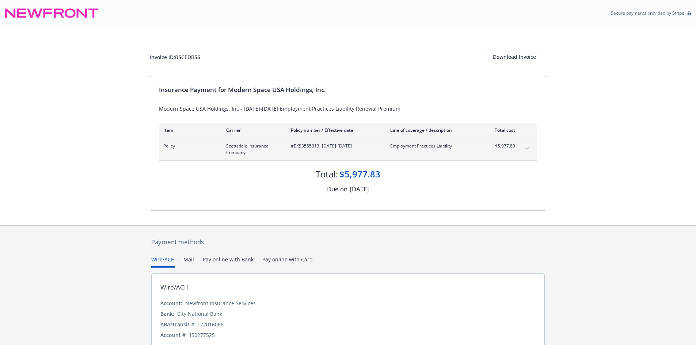
click at [307, 146] on span "#EKS3585313 - 08/09/2025-08/09/2026" at bounding box center [335, 146] width 88 height 7
copy span "EKS3585313"
drag, startPoint x: 197, startPoint y: 60, endPoint x: 193, endPoint y: 57, distance: 4.5
click at [197, 60] on div "Invoice ID: B5CEDB56" at bounding box center [175, 57] width 50 height 8
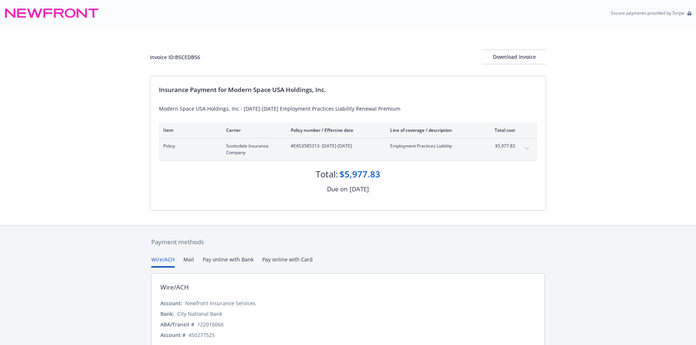
click at [193, 57] on div "Invoice ID: B5CEDB56" at bounding box center [175, 57] width 50 height 8
copy div "B5CEDB56"
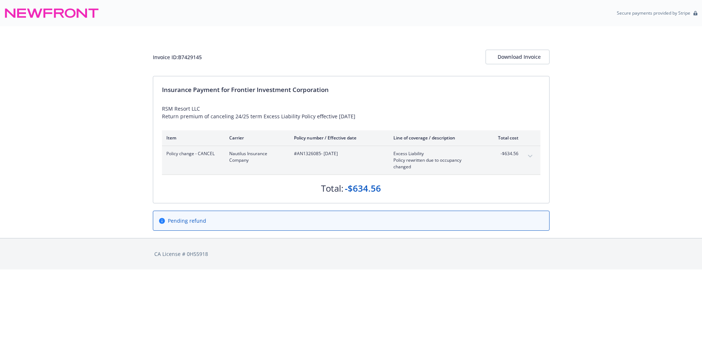
click at [142, 167] on div "Invoice ID: B7429145 Download Invoice Insurance Payment for Frontier Investment…" at bounding box center [351, 132] width 702 height 212
click at [206, 111] on div "RSM Resort LLC Return premium of canceling 24/25 term Excess Liability Policy e…" at bounding box center [351, 112] width 378 height 15
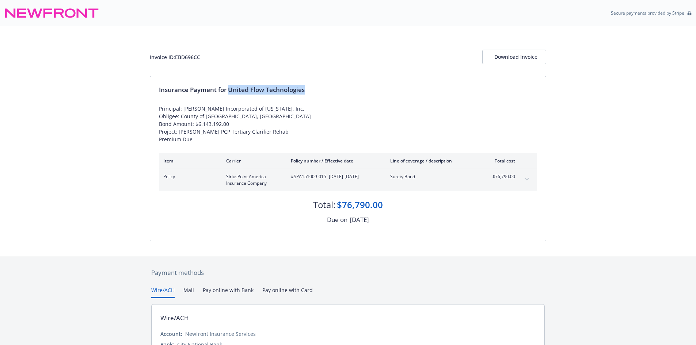
drag, startPoint x: 228, startPoint y: 89, endPoint x: 315, endPoint y: 89, distance: 86.2
click at [315, 89] on div "Insurance Payment for United Flow Technologies" at bounding box center [348, 89] width 378 height 9
copy div "United Flow Technologies"
drag, startPoint x: 326, startPoint y: 177, endPoint x: 294, endPoint y: 178, distance: 31.4
click at [294, 178] on span "#SPA151009-015 - [DATE]-[DATE]" at bounding box center [335, 177] width 88 height 7
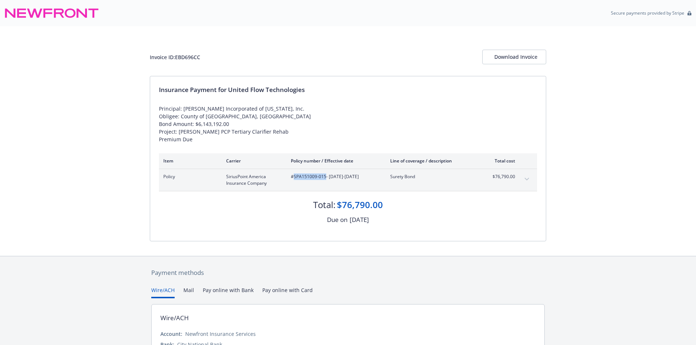
copy span "SPA151009-015"
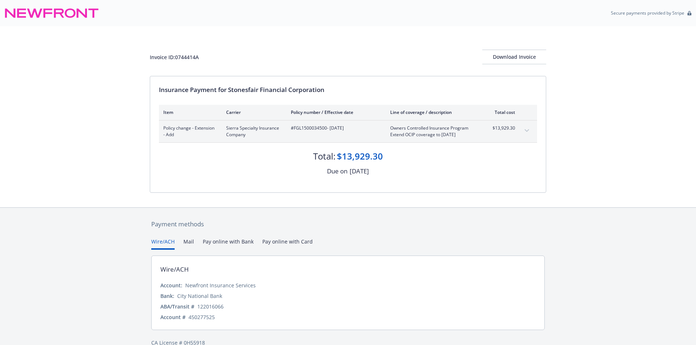
click at [322, 128] on span "#FGL1500034500 - 09/17/2025" at bounding box center [335, 128] width 88 height 7
copy span "FGL1500034500"
drag, startPoint x: 230, startPoint y: 87, endPoint x: 339, endPoint y: 89, distance: 109.3
click at [339, 89] on div "Insurance Payment for Stonesfair Financial Corporation" at bounding box center [348, 89] width 378 height 9
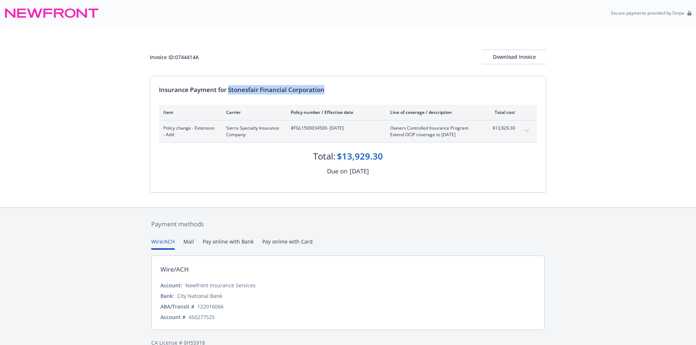
copy div "Stonesfair Financial Corporation"
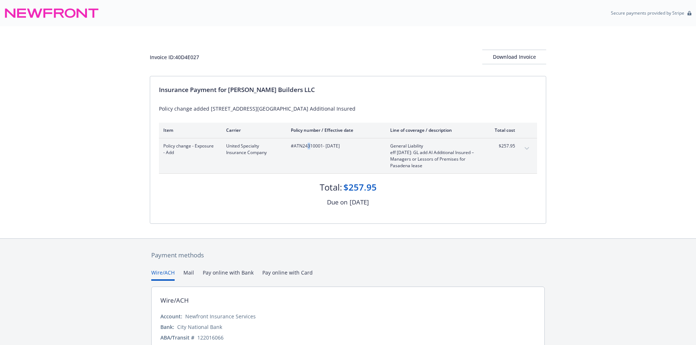
click at [308, 147] on span "#ATN24310001 - 08/25/2025" at bounding box center [335, 146] width 88 height 7
click at [308, 154] on div "#ATN24310001 - 08/25/2025" at bounding box center [335, 156] width 88 height 26
drag, startPoint x: 231, startPoint y: 88, endPoint x: 347, endPoint y: 90, distance: 116.2
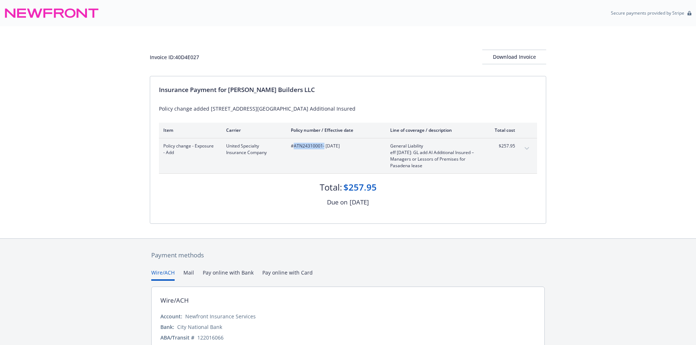
click at [347, 90] on div "Insurance Payment for Christopherson Builders LLC" at bounding box center [348, 89] width 378 height 9
copy div "Christopherson Builders LLC"
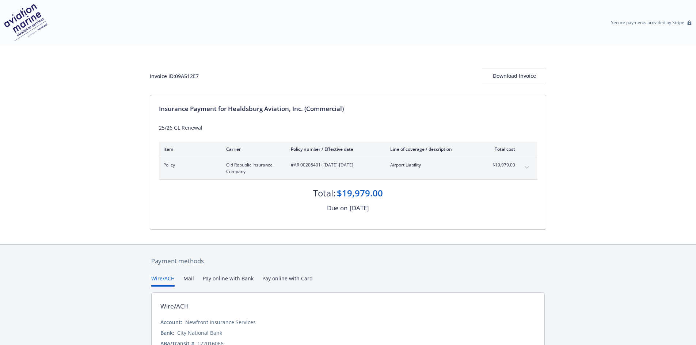
click at [315, 162] on span "#AR 00208401 - [DATE]-[DATE]" at bounding box center [335, 165] width 88 height 7
click at [315, 162] on span "#AR 00208401 - 09/01/2025-09/01/2026" at bounding box center [335, 165] width 88 height 7
click at [317, 164] on span "#AR 00208401 - 09/01/2025-09/01/2026" at bounding box center [335, 165] width 88 height 7
click at [319, 165] on span "#AR 00208401 - 09/01/2025-09/01/2026" at bounding box center [335, 165] width 88 height 7
drag, startPoint x: 320, startPoint y: 167, endPoint x: 294, endPoint y: 168, distance: 25.2
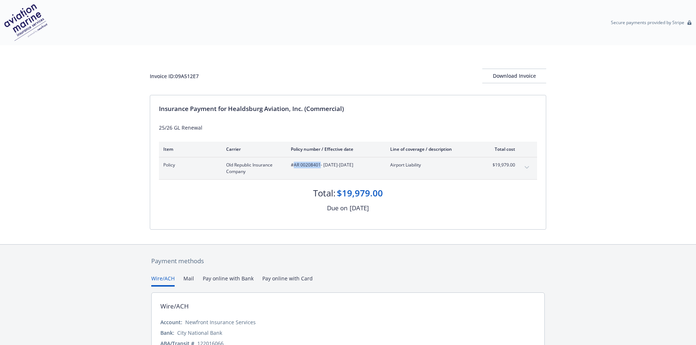
click at [294, 168] on span "#AR 00208401 - 09/01/2025-09/01/2026" at bounding box center [335, 165] width 88 height 7
copy span "AR 00208401"
drag, startPoint x: 230, startPoint y: 109, endPoint x: 368, endPoint y: 113, distance: 137.8
click at [368, 113] on div "Insurance Payment for Healdsburg Aviation, Inc. (Commercial)" at bounding box center [348, 108] width 378 height 9
copy div "Healdsburg Aviation, Inc. (Commercial)"
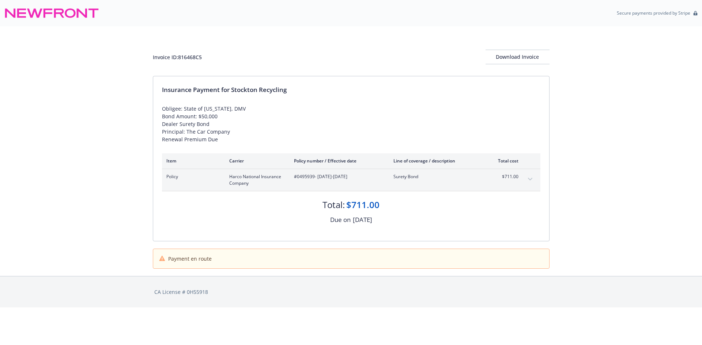
click at [301, 177] on span "#0495939 - [DATE]-[DATE]" at bounding box center [338, 177] width 88 height 7
copy span "0495939"
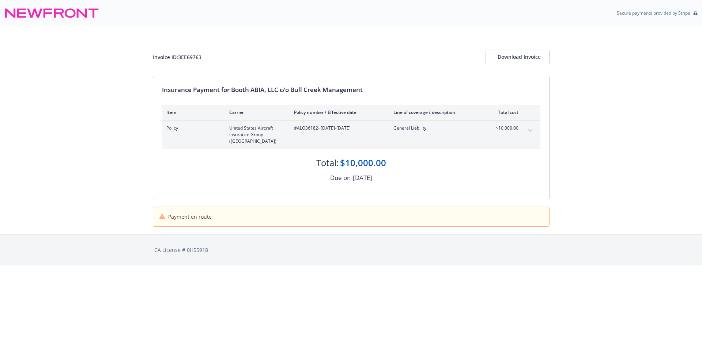
click at [315, 128] on span "#ALO36182 - [DATE]-[DATE]" at bounding box center [338, 128] width 88 height 7
click at [315, 128] on span "#ALO36182 - 07/11/2025-07/11/2026" at bounding box center [338, 128] width 88 height 7
copy span "ALO36182"
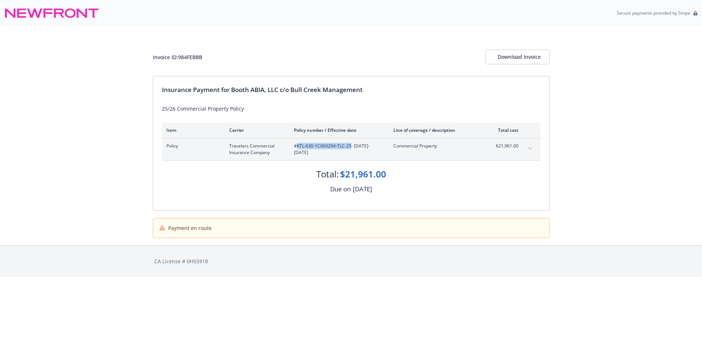
drag, startPoint x: 349, startPoint y: 145, endPoint x: 296, endPoint y: 145, distance: 53.7
click at [296, 145] on span "#KTL-630-1C069294-TLC-25 - [DATE]-[DATE]" at bounding box center [338, 149] width 88 height 13
copy span "KTL-630-1C069294-TLC-25"
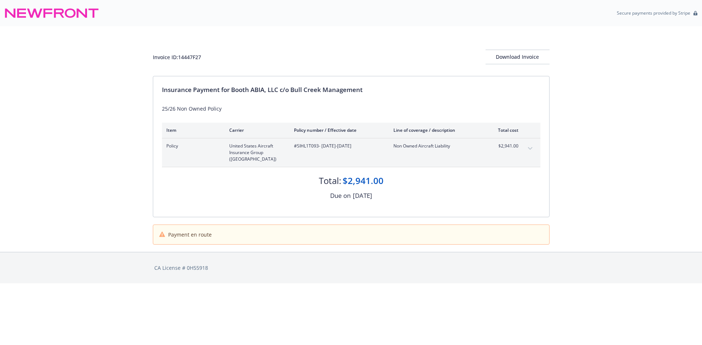
click at [311, 152] on div "#SIHL1T093 - [DATE]-[DATE]" at bounding box center [338, 153] width 88 height 20
copy span "SIHL1T093"
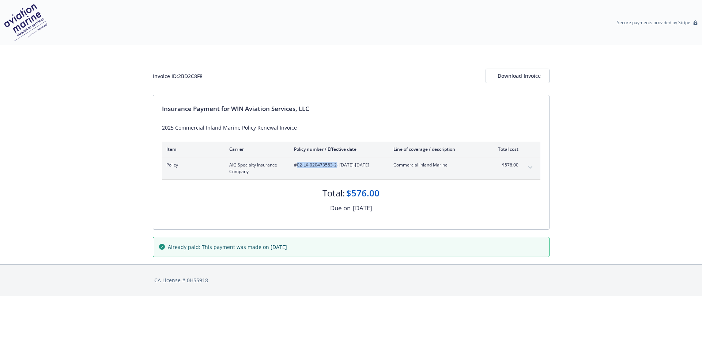
drag, startPoint x: 335, startPoint y: 166, endPoint x: 297, endPoint y: 165, distance: 38.4
click at [297, 165] on span "#02-LX-020473583-2 - [DATE]-[DATE]" at bounding box center [338, 165] width 88 height 7
copy span "02-LX-020473583-2"
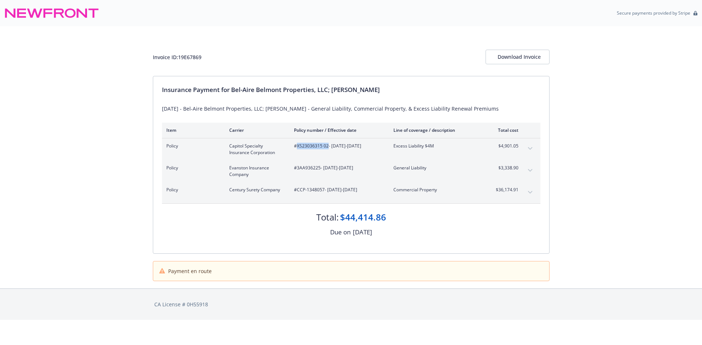
drag, startPoint x: 327, startPoint y: 146, endPoint x: 297, endPoint y: 148, distance: 30.7
click at [297, 148] on span "#XS23036315 02 - 09/24/2025-09/24/2026" at bounding box center [338, 146] width 88 height 7
copy span "XS23036315 02"
click at [308, 170] on span "#3AA936225 - 09/24/2025-09/24/2026" at bounding box center [338, 168] width 88 height 7
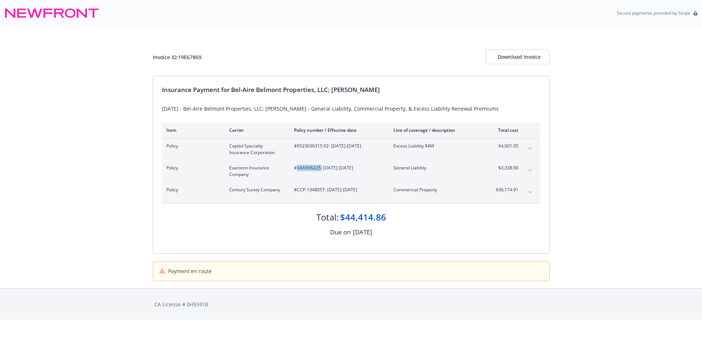
copy span "3AA936225"
drag, startPoint x: 324, startPoint y: 189, endPoint x: 298, endPoint y: 187, distance: 26.3
click at [298, 187] on span "#CCP-1348057 - 09/24/2025-09/24/2026" at bounding box center [338, 190] width 88 height 7
copy span "CCP-1348057"
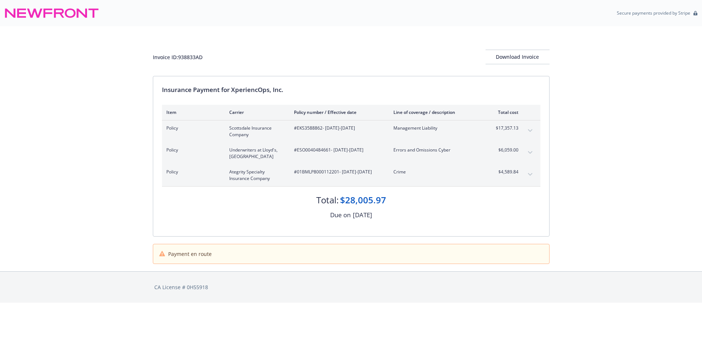
click at [308, 121] on div "Policy Scottsdale Insurance Company #EKS3588862 - [DATE]-[DATE] Management Liab…" at bounding box center [351, 132] width 378 height 22
click at [308, 123] on div "Policy Scottsdale Insurance Company #EKS3588862 - [DATE]-[DATE] Management Liab…" at bounding box center [351, 132] width 378 height 22
copy span "EKS3588862"
click at [307, 148] on span "#ESO0040484661 - [DATE]-[DATE]" at bounding box center [338, 150] width 88 height 7
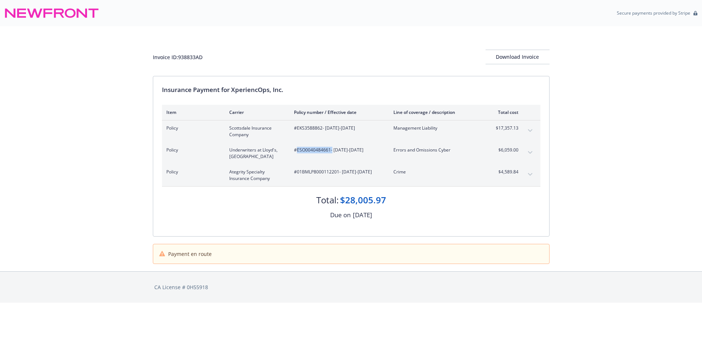
click at [307, 148] on span "#ESO0040484661 - [DATE]-[DATE]" at bounding box center [338, 150] width 88 height 7
copy span "ESO0040484661"
click at [327, 170] on span "#01BMLP8000112201 - [DATE]-[DATE]" at bounding box center [338, 172] width 88 height 7
copy span "01BMLP8000112201"
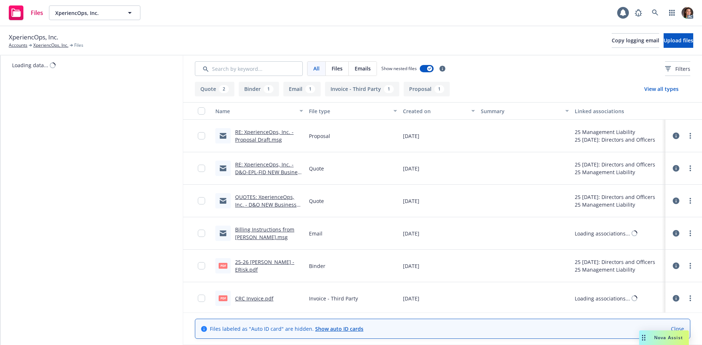
scroll to position [2, 0]
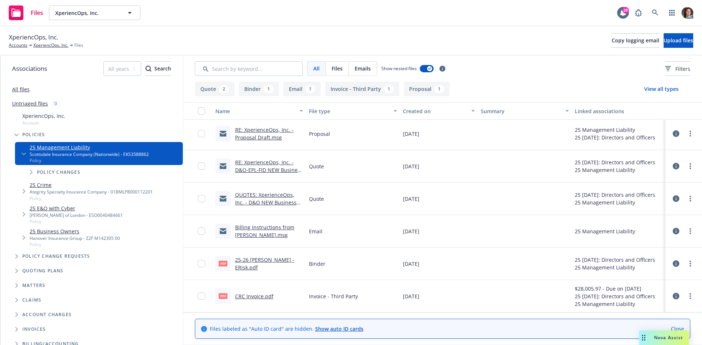
click at [258, 295] on link "CRC Invoice.pdf" at bounding box center [254, 296] width 38 height 7
click at [652, 14] on icon at bounding box center [654, 12] width 7 height 7
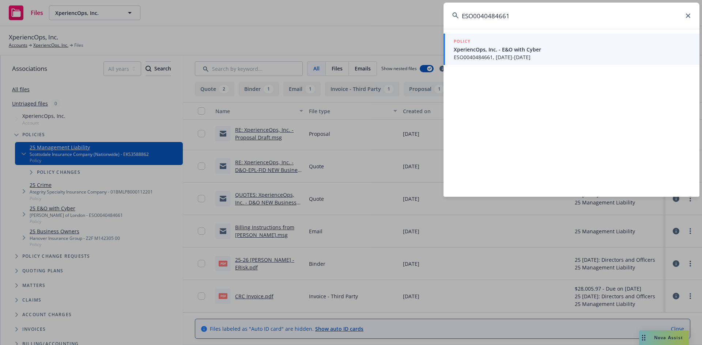
type input "ESO0040484661"
drag, startPoint x: 479, startPoint y: 42, endPoint x: 483, endPoint y: 54, distance: 12.0
click at [483, 54] on span "ESO0040484661, [DATE]-[DATE]" at bounding box center [571, 57] width 237 height 8
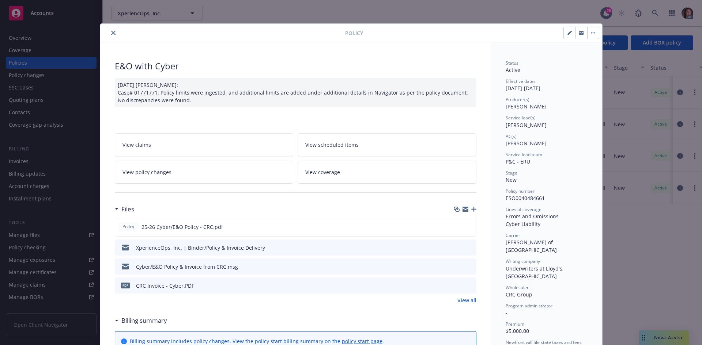
click at [467, 282] on button at bounding box center [470, 286] width 7 height 8
click at [468, 283] on icon "preview file" at bounding box center [469, 285] width 7 height 5
click at [112, 36] on button "close" at bounding box center [113, 32] width 9 height 9
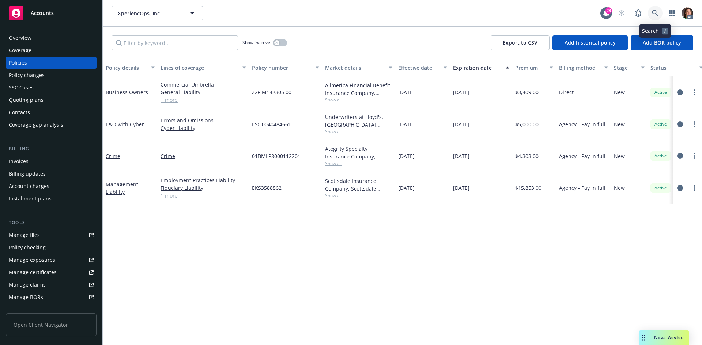
click at [652, 19] on link at bounding box center [654, 13] width 15 height 15
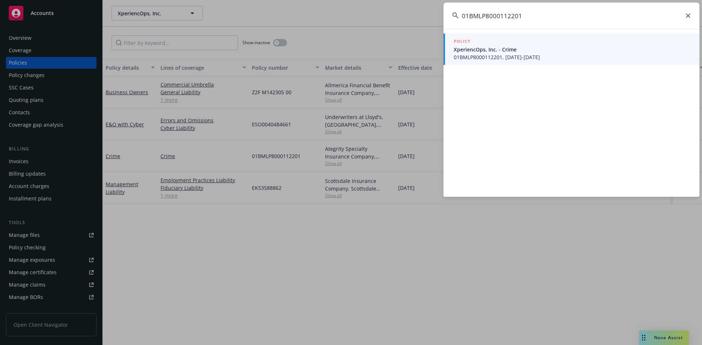
type input "01BMLP8000112201"
click at [538, 60] on span "01BMLP8000112201, 08/31/2025-08/31/2026" at bounding box center [571, 57] width 237 height 8
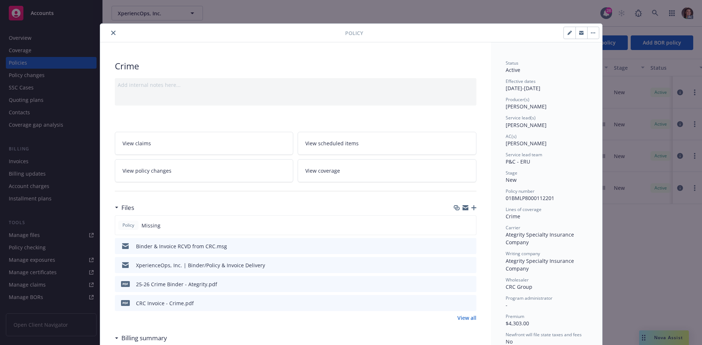
click at [466, 303] on icon "preview file" at bounding box center [469, 302] width 7 height 5
click at [110, 35] on button "close" at bounding box center [113, 32] width 9 height 9
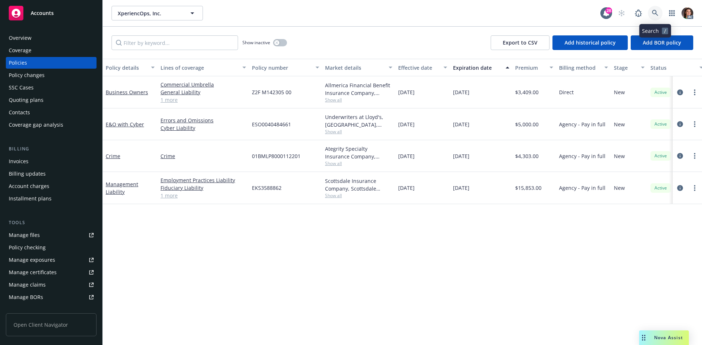
click at [661, 9] on link at bounding box center [654, 13] width 15 height 15
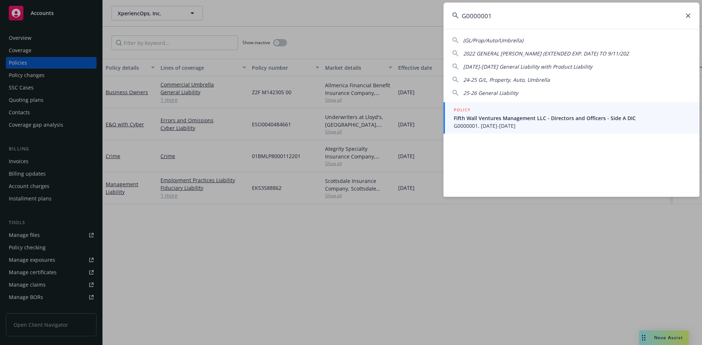
type input "G0000001"
click at [490, 115] on span "Fifth Wall Ventures Management LLC - Directors and Officers - Side A DIC" at bounding box center [571, 118] width 237 height 8
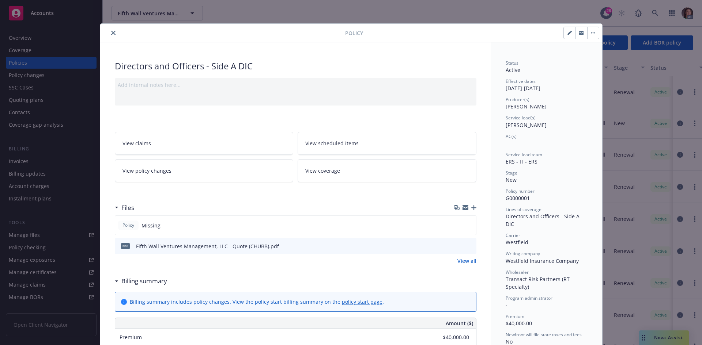
click at [111, 32] on icon "close" at bounding box center [113, 33] width 4 height 4
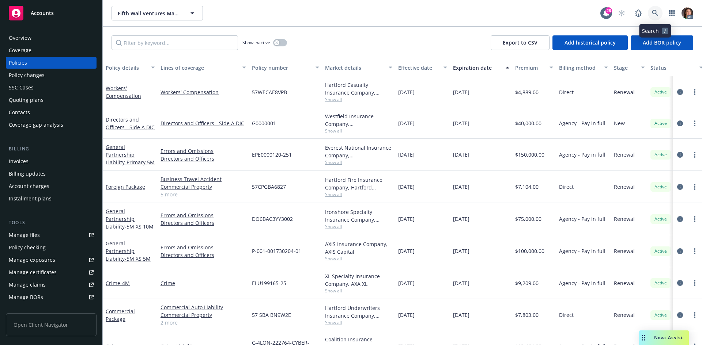
click at [657, 13] on icon at bounding box center [654, 13] width 7 height 7
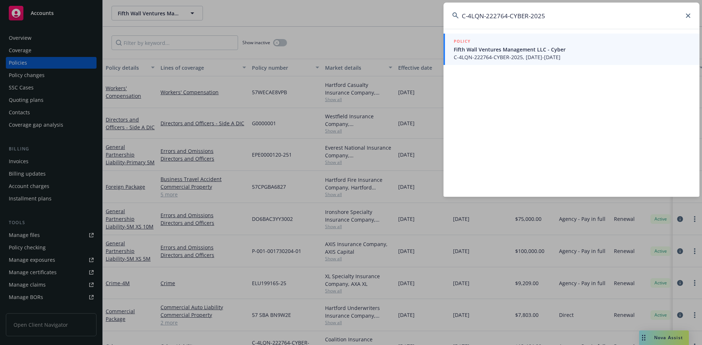
type input "C-4LQN-222764-CYBER-2025"
click at [516, 47] on span "Fifth Wall Ventures Management LLC - Cyber" at bounding box center [571, 50] width 237 height 8
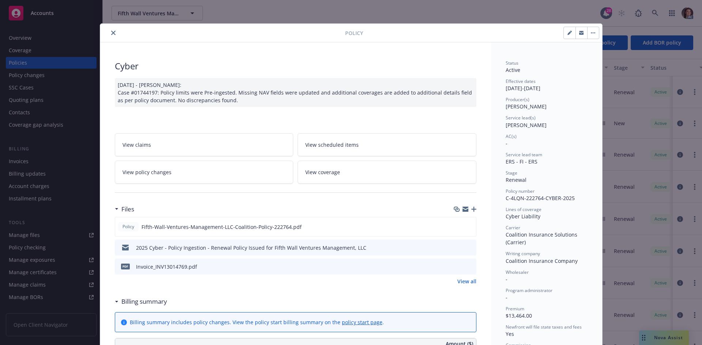
click at [466, 265] on icon "preview file" at bounding box center [469, 266] width 7 height 5
click at [111, 34] on icon "close" at bounding box center [113, 33] width 4 height 4
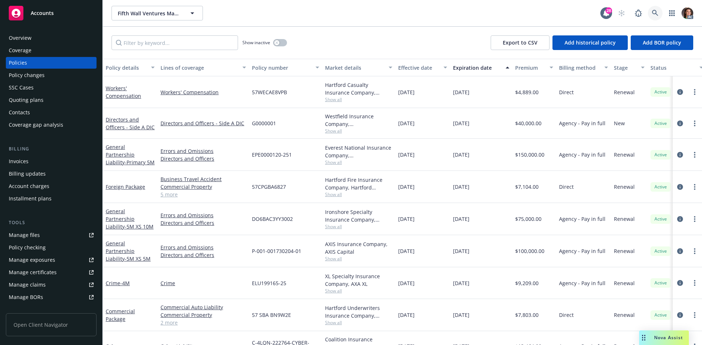
click at [655, 13] on icon at bounding box center [654, 13] width 7 height 7
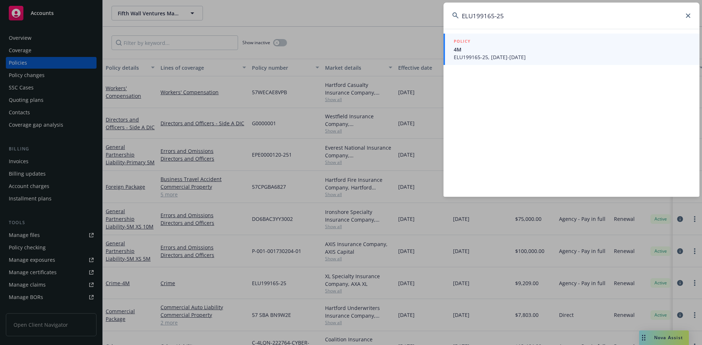
type input "ELU199165-25"
click at [500, 50] on span "4M" at bounding box center [571, 50] width 237 height 8
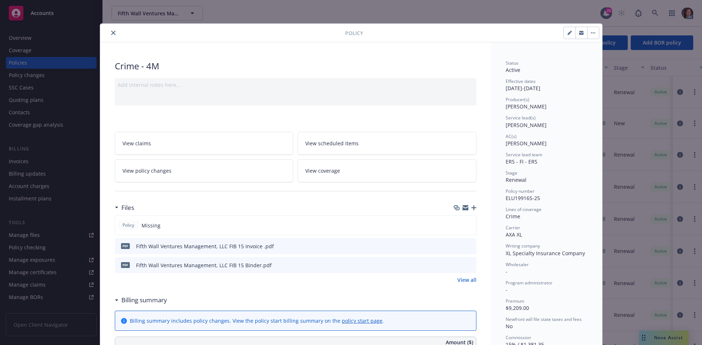
click at [468, 243] on icon "preview file" at bounding box center [469, 245] width 7 height 5
click at [109, 33] on button "close" at bounding box center [113, 32] width 9 height 9
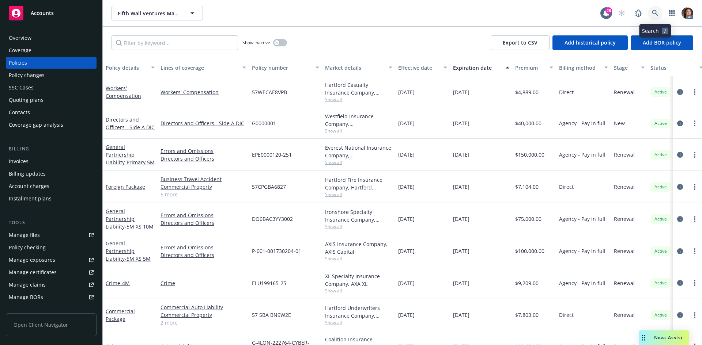
click at [658, 11] on link at bounding box center [654, 13] width 15 height 15
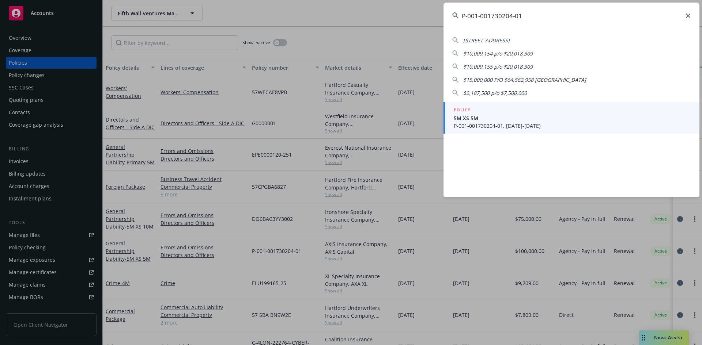
type input "P-001-001730204-01"
click at [490, 114] on div "POLICY" at bounding box center [571, 110] width 237 height 8
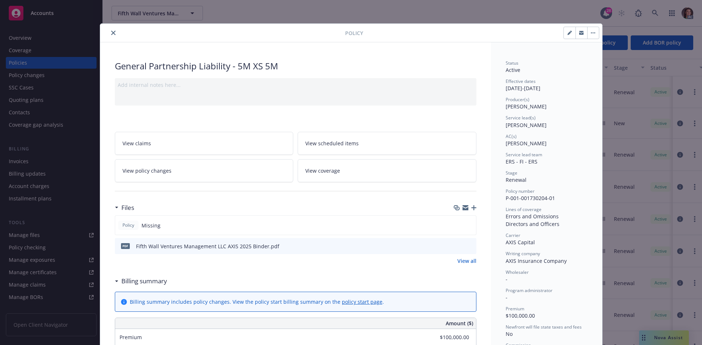
click at [466, 247] on icon "preview file" at bounding box center [469, 245] width 7 height 5
click at [111, 31] on icon "close" at bounding box center [113, 33] width 4 height 4
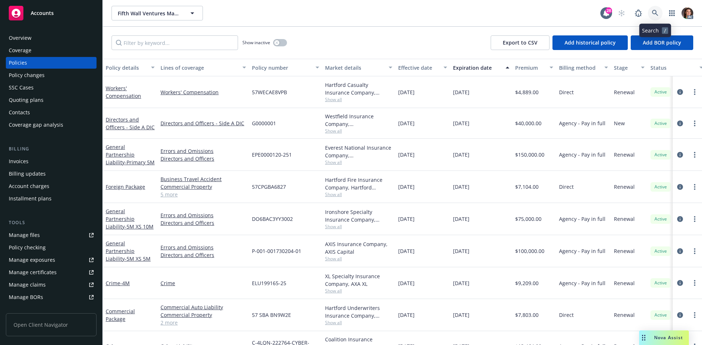
click at [653, 11] on icon at bounding box center [654, 13] width 6 height 6
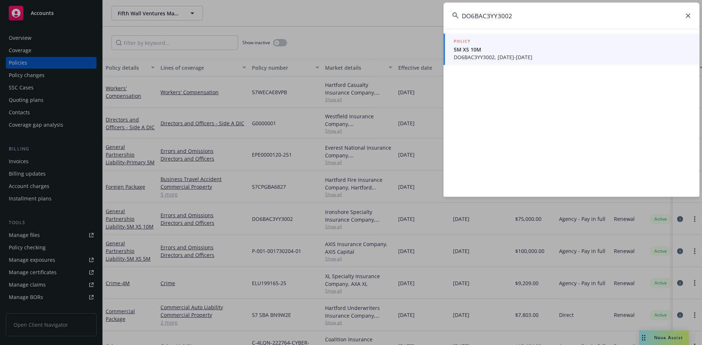
type input "DO6BAC3YY3002"
click at [490, 55] on span "DO6BAC3YY3002, 08/24/2025-08/24/2026" at bounding box center [571, 57] width 237 height 8
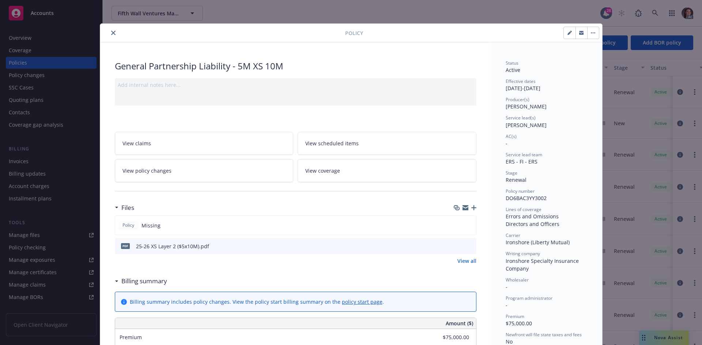
click at [466, 245] on icon "preview file" at bounding box center [469, 245] width 7 height 5
click at [111, 31] on icon "close" at bounding box center [113, 33] width 4 height 4
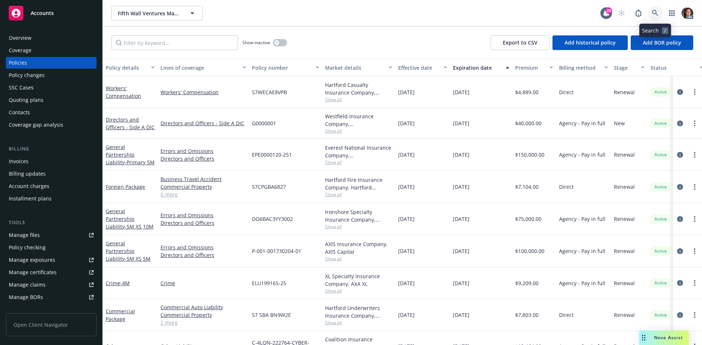
click at [653, 12] on icon at bounding box center [654, 13] width 7 height 7
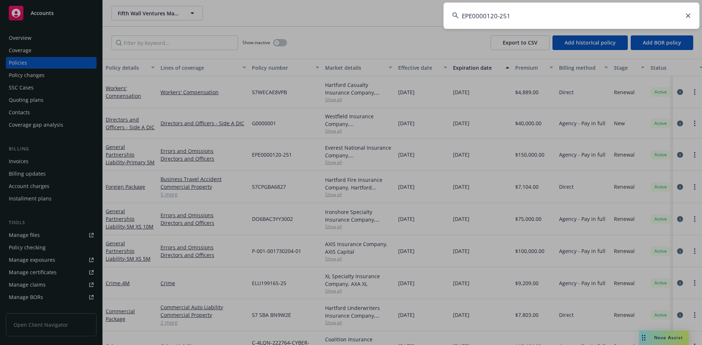
type input "EPE0000120-251"
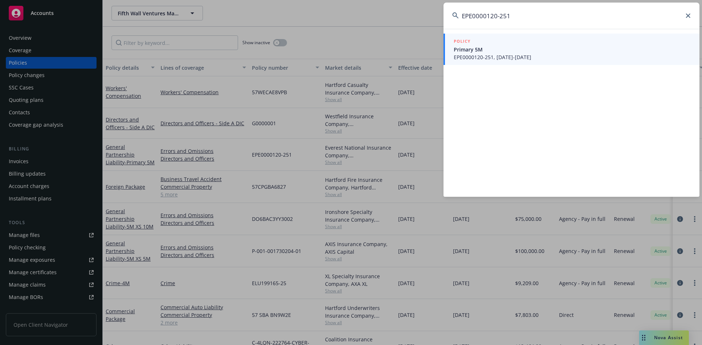
click at [490, 46] on span "Primary 5M" at bounding box center [571, 50] width 237 height 8
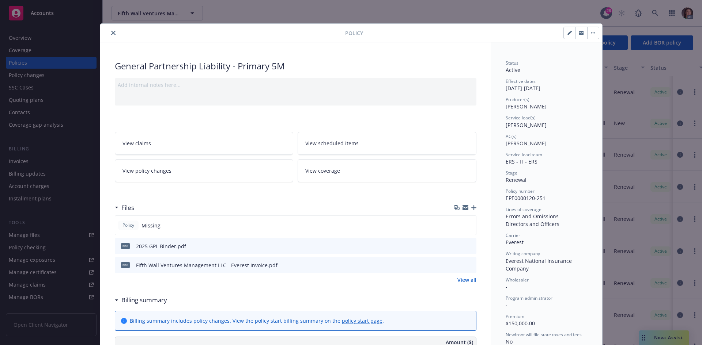
click at [467, 263] on icon "preview file" at bounding box center [469, 264] width 7 height 5
click at [111, 33] on icon "close" at bounding box center [113, 33] width 4 height 4
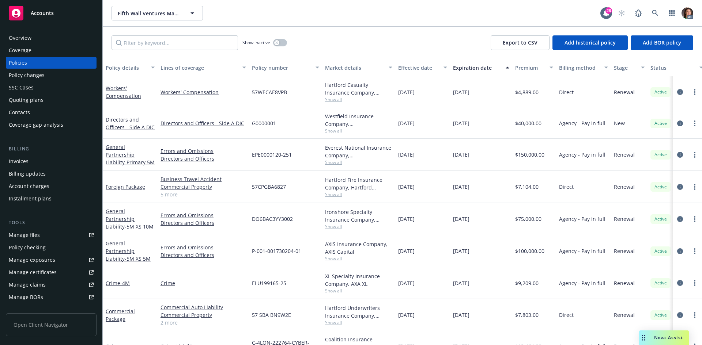
click at [649, 20] on div "Fifth Wall Ventures Management LLC Fifth Wall Ventures Management LLC 28 AC" at bounding box center [402, 13] width 599 height 26
click at [653, 16] on icon at bounding box center [654, 13] width 7 height 7
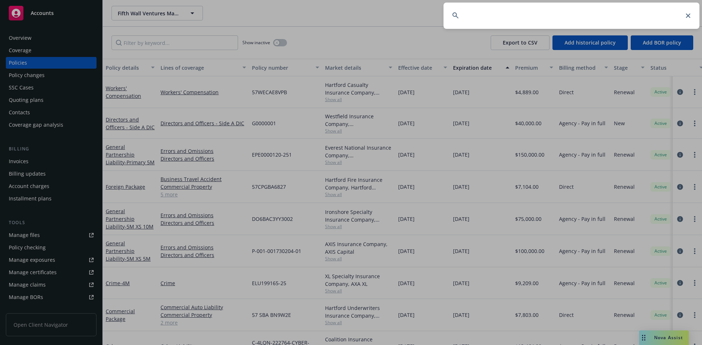
drag, startPoint x: 501, startPoint y: 19, endPoint x: 432, endPoint y: 24, distance: 68.9
click at [434, 24] on div at bounding box center [351, 172] width 702 height 345
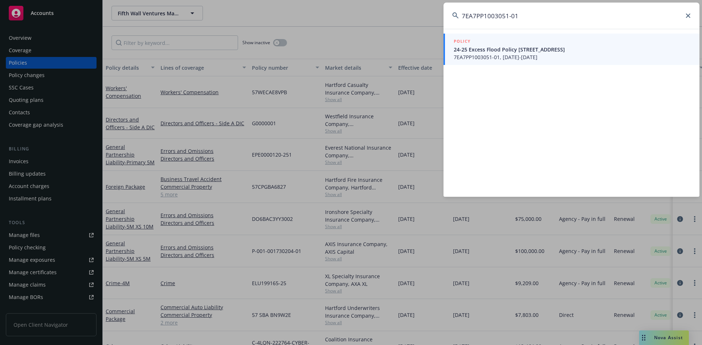
type input "7EA7PP1003051-01"
click at [495, 55] on span "7EA7PP1003051-01, 08/01/2025-08/01/2026" at bounding box center [571, 57] width 237 height 8
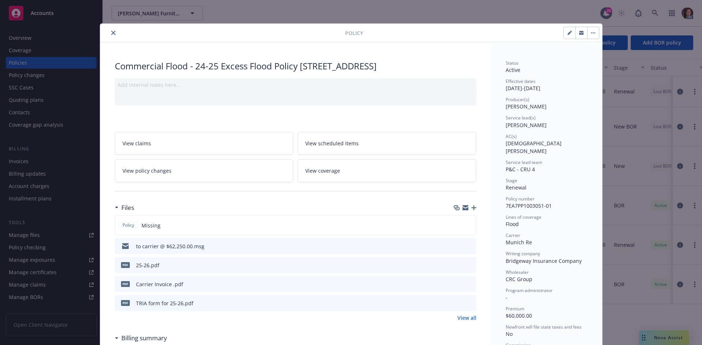
click at [464, 282] on div at bounding box center [464, 285] width 18 height 8
click at [466, 282] on icon "preview file" at bounding box center [469, 283] width 7 height 5
click at [111, 34] on icon "close" at bounding box center [113, 33] width 4 height 4
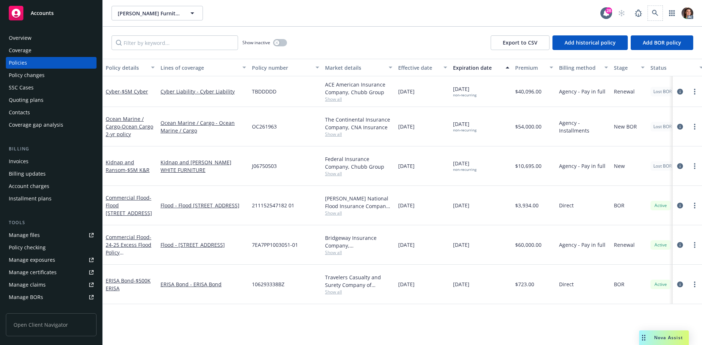
click at [650, 7] on span at bounding box center [654, 13] width 15 height 15
click at [652, 9] on link at bounding box center [654, 13] width 15 height 15
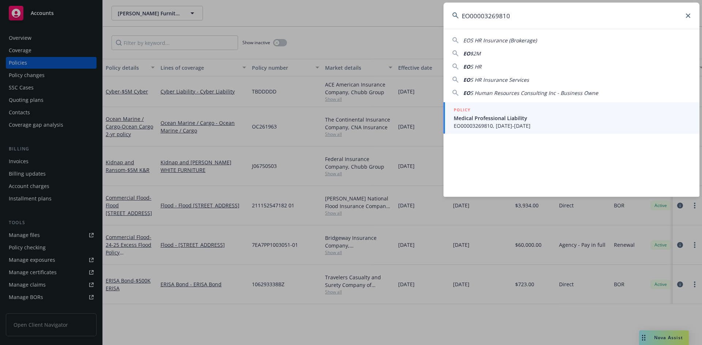
type input "EO00003269810"
click at [504, 112] on div "POLICY" at bounding box center [571, 110] width 237 height 8
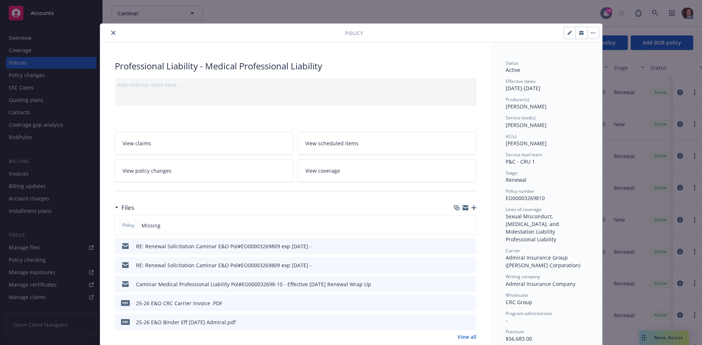
click at [467, 306] on button at bounding box center [470, 304] width 7 height 8
click at [467, 305] on button at bounding box center [470, 304] width 7 height 8
click at [466, 304] on icon "preview file" at bounding box center [469, 302] width 7 height 5
click at [113, 34] on button "close" at bounding box center [113, 32] width 9 height 9
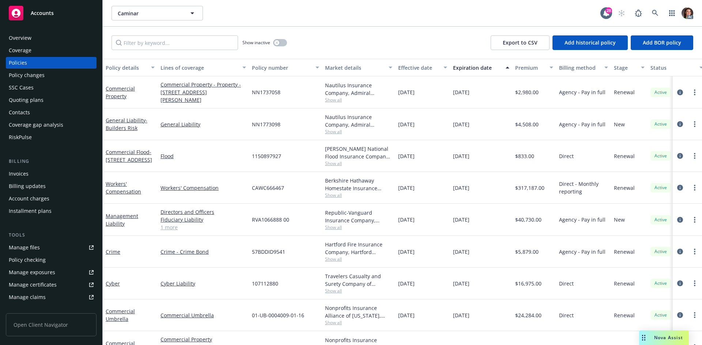
click at [650, 9] on div "AC" at bounding box center [653, 13] width 79 height 15
click at [654, 11] on icon at bounding box center [654, 13] width 6 height 6
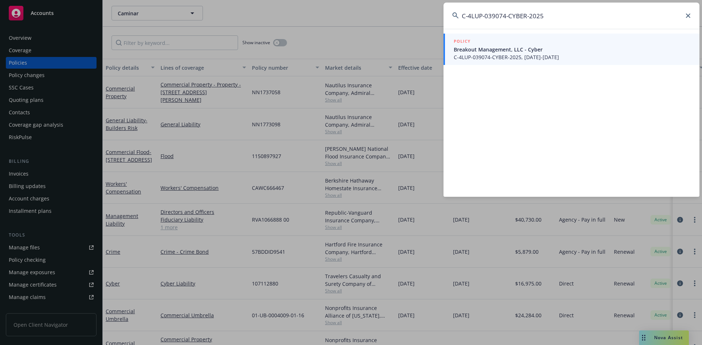
type input "C-4LUP-039074-CYBER-2025"
click at [503, 52] on span "Breakout Management, LLC - Cyber" at bounding box center [571, 50] width 237 height 8
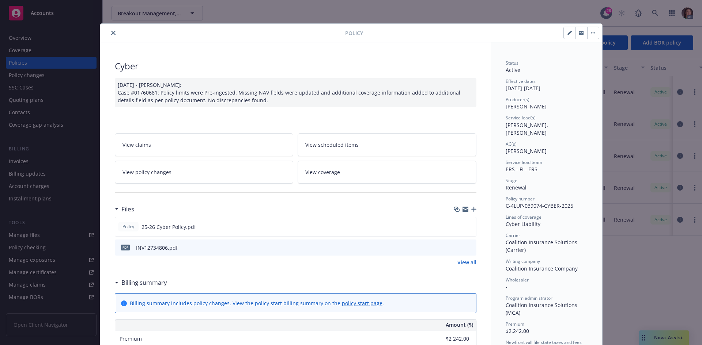
click at [466, 248] on icon "preview file" at bounding box center [469, 247] width 7 height 5
click at [110, 35] on button "close" at bounding box center [113, 32] width 9 height 9
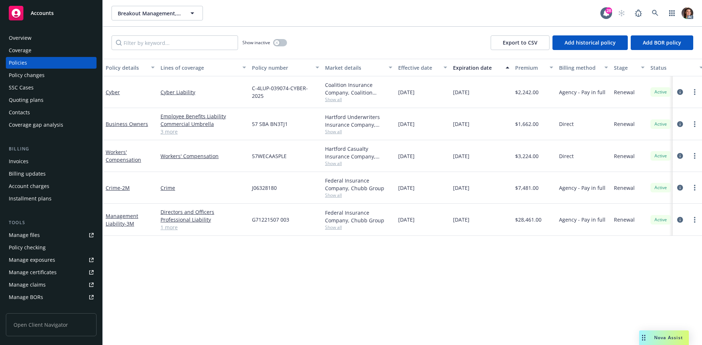
click at [647, 11] on div "AC" at bounding box center [653, 13] width 79 height 15
click at [652, 11] on link at bounding box center [654, 13] width 15 height 15
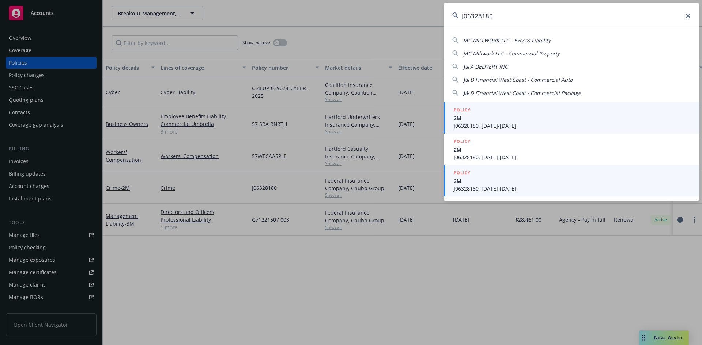
type input "J06328180"
click at [486, 184] on span "2M" at bounding box center [571, 181] width 237 height 8
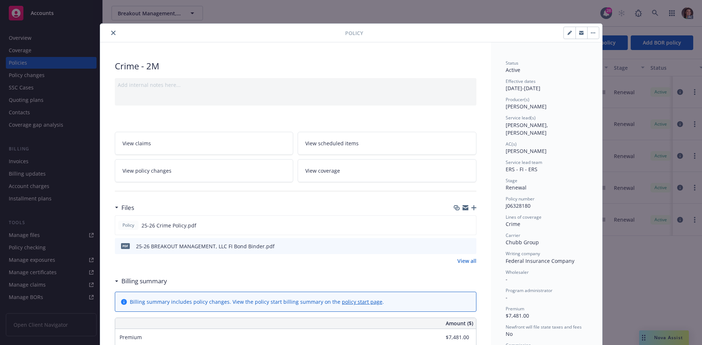
drag, startPoint x: 111, startPoint y: 30, endPoint x: 124, endPoint y: 30, distance: 13.2
click at [111, 30] on button "close" at bounding box center [113, 32] width 9 height 9
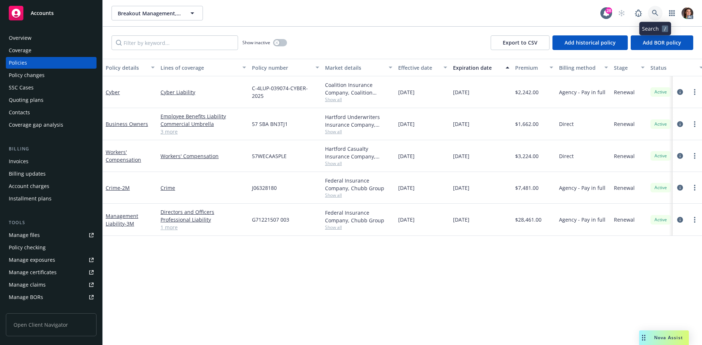
click at [650, 16] on link at bounding box center [654, 13] width 15 height 15
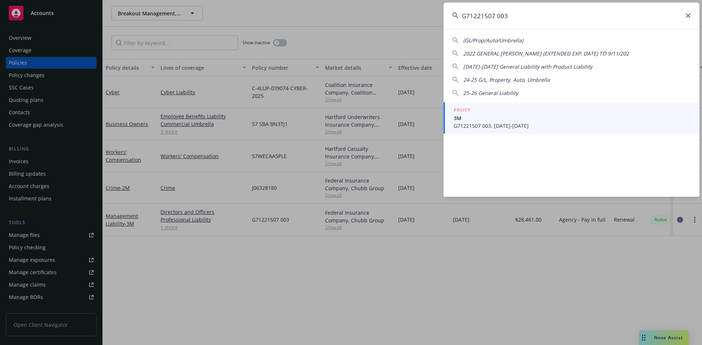
type input "G71221507 003"
click at [496, 100] on div "(GL/Prop/Auto/Umbrella) 2022 GENERAL LIAB (EXTENDED EXP. DATE) TO 9/11/202 2024…" at bounding box center [571, 113] width 256 height 168
click at [497, 111] on div "POLICY" at bounding box center [571, 110] width 237 height 8
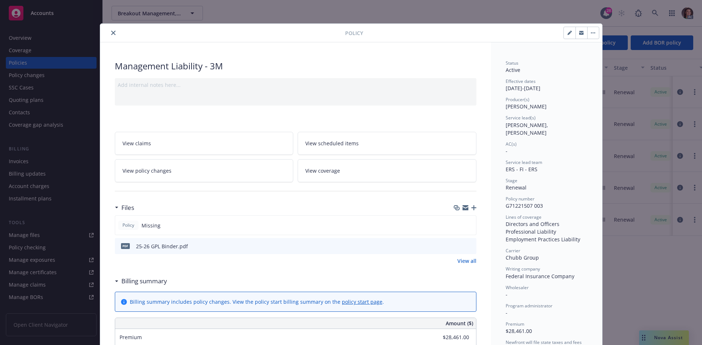
click at [111, 33] on icon "close" at bounding box center [113, 33] width 4 height 4
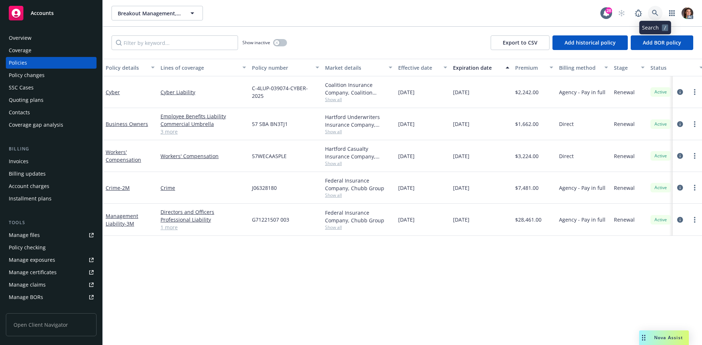
click at [659, 12] on link at bounding box center [654, 13] width 15 height 15
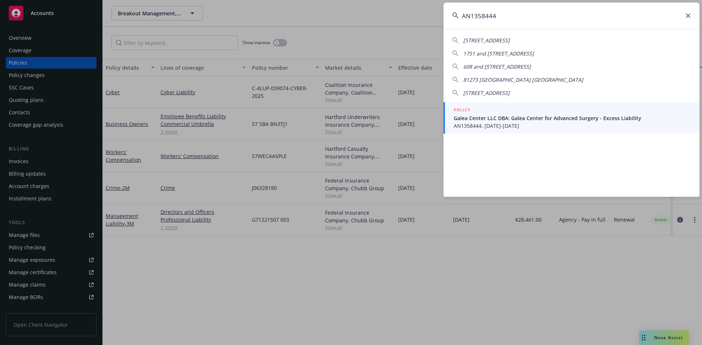
type input "AN1358444"
click at [498, 114] on div "POLICY" at bounding box center [571, 110] width 237 height 8
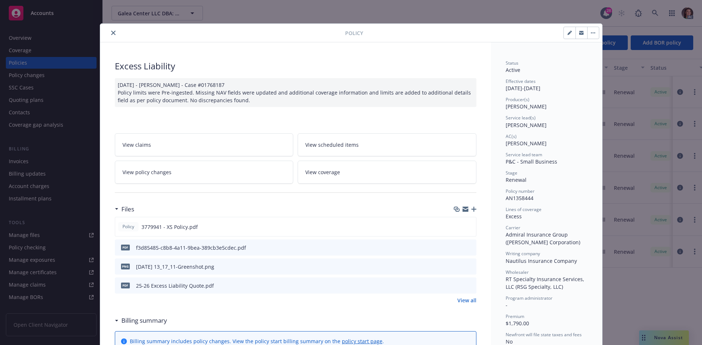
click at [469, 298] on link "View all" at bounding box center [466, 301] width 19 height 8
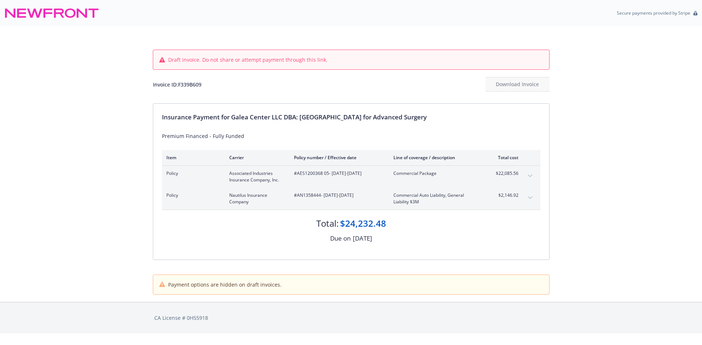
click at [195, 89] on div "Invoice ID: F339B609 Download Invoice" at bounding box center [351, 84] width 396 height 15
copy div "F339B609"
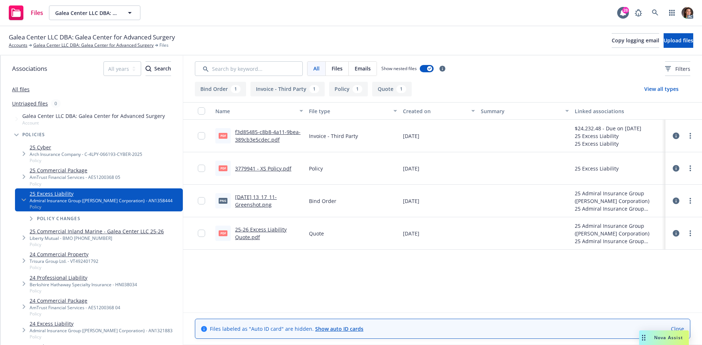
click at [262, 134] on link "f3d85485-c8b8-4a11-9bea-389cb3e5cdec.pdf" at bounding box center [267, 136] width 65 height 15
click at [653, 10] on icon at bounding box center [654, 12] width 6 height 6
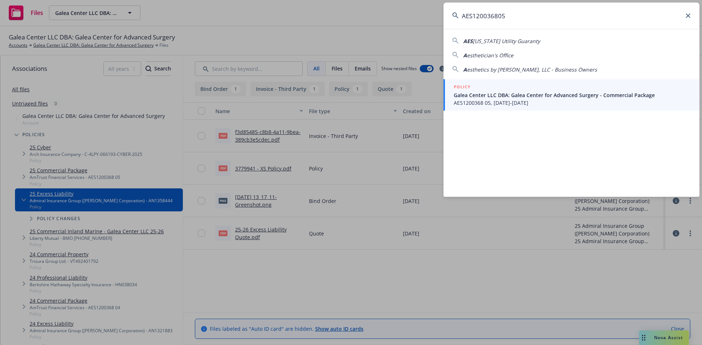
type input "AES120036805"
click at [505, 91] on span "Galea Center LLC DBA: Galea Center for Advanced Surgery - Commercial Package" at bounding box center [571, 95] width 237 height 8
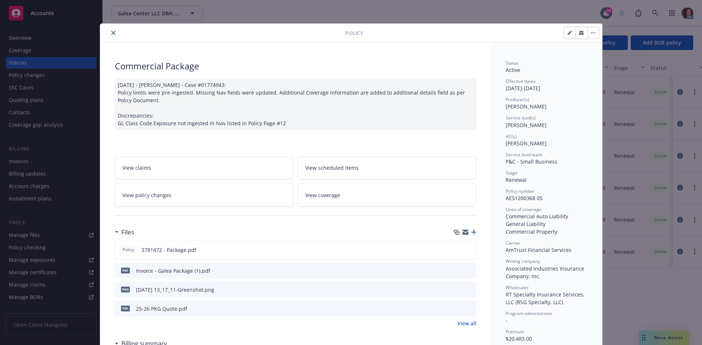
click at [469, 270] on icon "preview file" at bounding box center [469, 270] width 7 height 5
click at [115, 32] on div at bounding box center [224, 32] width 242 height 9
click at [111, 31] on icon "close" at bounding box center [113, 33] width 4 height 4
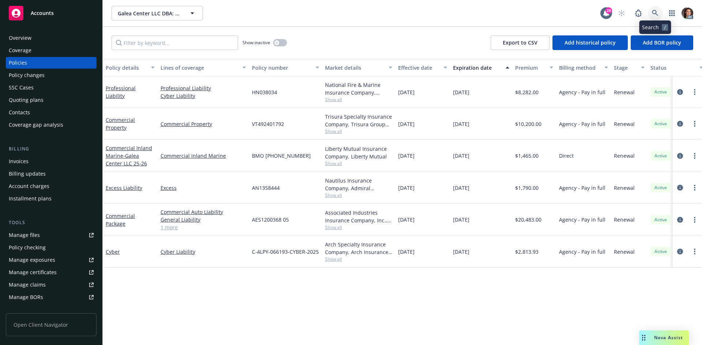
click at [657, 12] on icon at bounding box center [654, 13] width 7 height 7
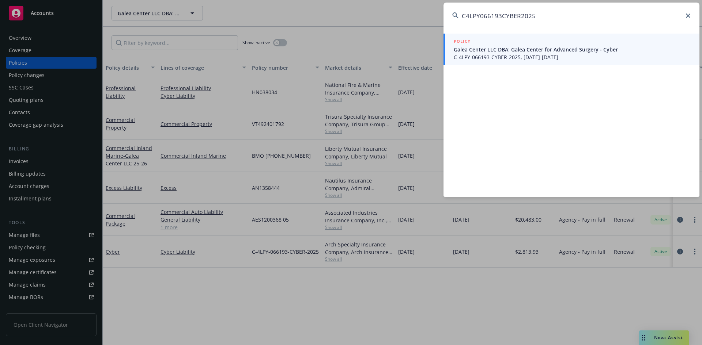
type input "C4LPY066193CYBER2025"
click at [488, 52] on span "Galea Center LLC DBA: Galea Center for Advanced Surgery - Cyber" at bounding box center [571, 50] width 237 height 8
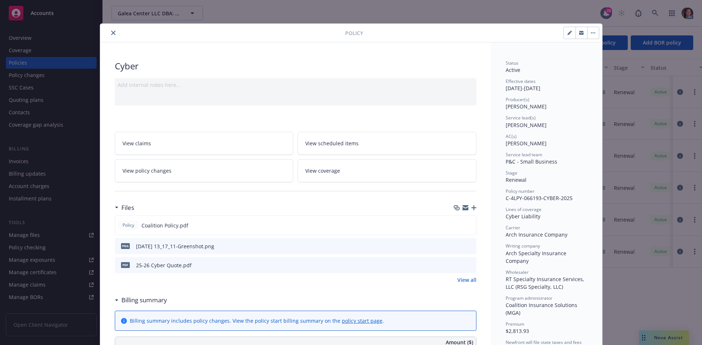
click at [462, 283] on link "View all" at bounding box center [466, 280] width 19 height 8
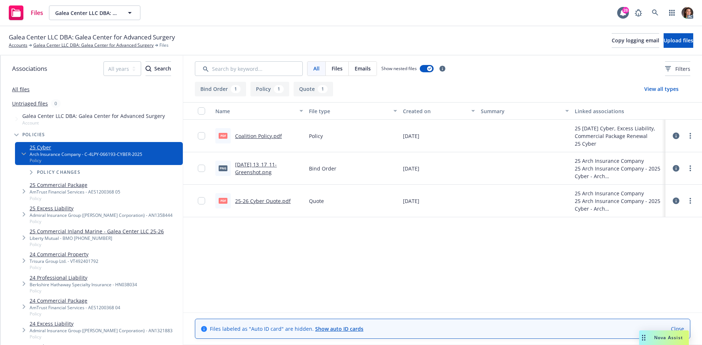
click at [662, 8] on div "AC" at bounding box center [662, 12] width 62 height 15
click at [661, 9] on link at bounding box center [654, 12] width 15 height 15
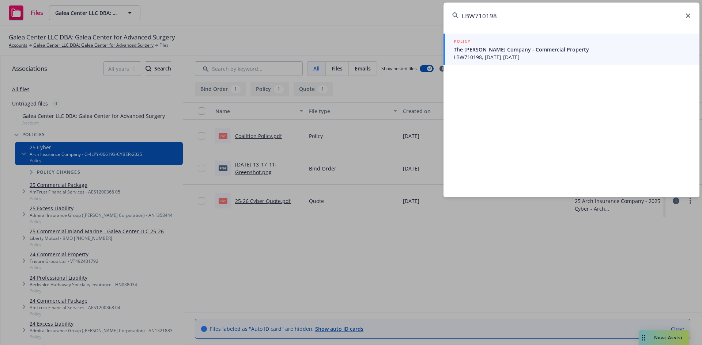
type input "LBW710198"
click at [446, 57] on link "POLICY The Capra Company - Commercial Property LBW710198, 09/01/2025-09/01/2026" at bounding box center [571, 49] width 256 height 31
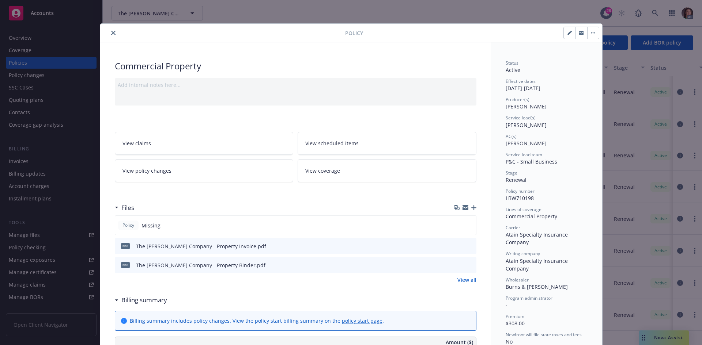
click at [468, 244] on icon "preview file" at bounding box center [469, 245] width 7 height 5
click at [113, 35] on button "close" at bounding box center [113, 32] width 9 height 9
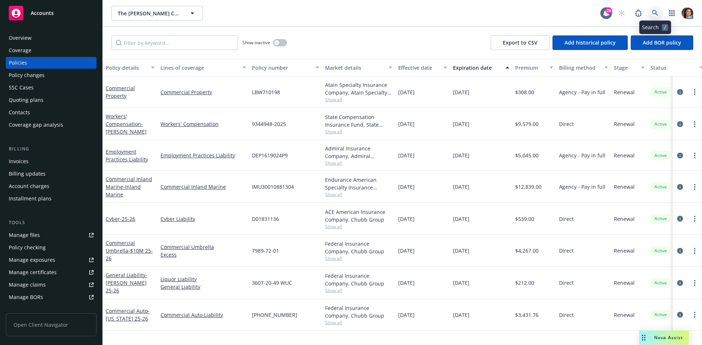
click at [653, 15] on icon at bounding box center [654, 13] width 7 height 7
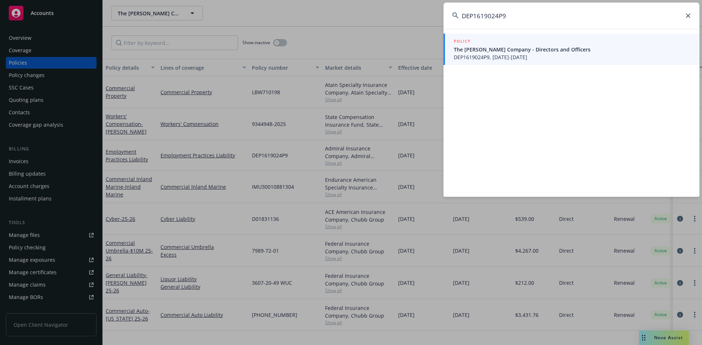
type input "DEP1619024P9"
click at [563, 51] on span "The Capra Company - Directors and Officers" at bounding box center [571, 50] width 237 height 8
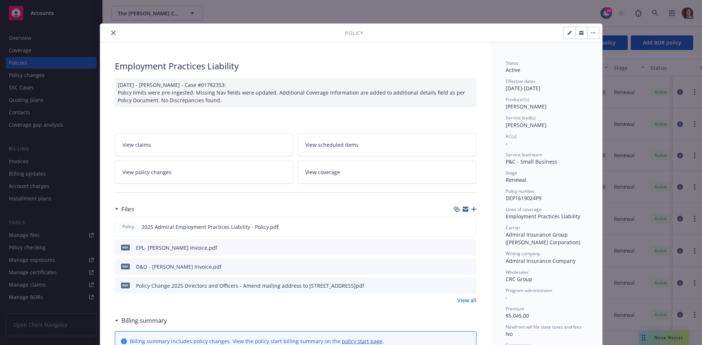
click at [466, 248] on icon "preview file" at bounding box center [469, 247] width 7 height 5
click at [110, 30] on button "close" at bounding box center [113, 32] width 9 height 9
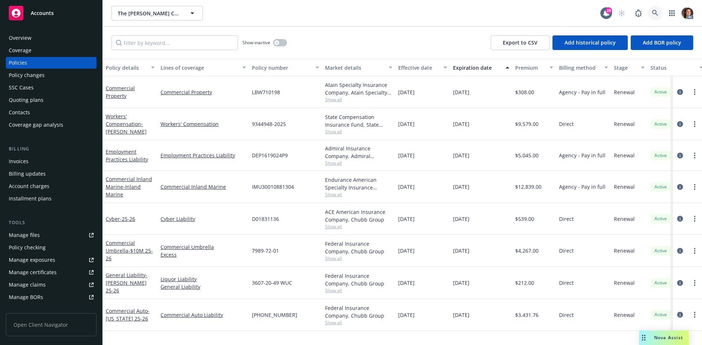
click at [649, 13] on link at bounding box center [654, 13] width 15 height 15
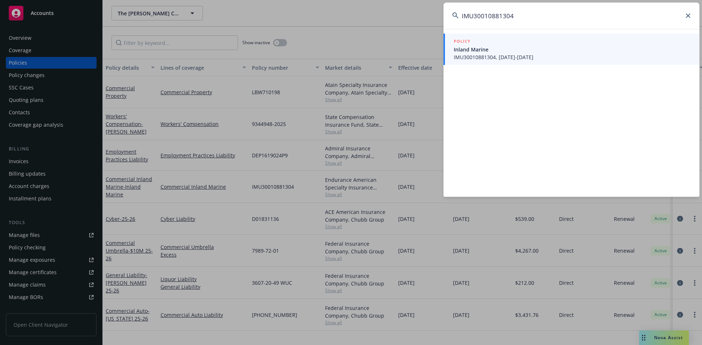
type input "IMU30010881304"
click at [540, 42] on div "POLICY" at bounding box center [571, 42] width 237 height 8
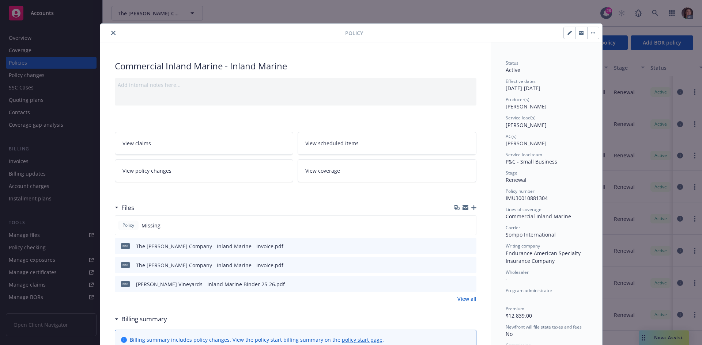
click at [468, 246] on icon "preview file" at bounding box center [469, 245] width 7 height 5
click at [109, 27] on div "Policy" at bounding box center [351, 33] width 502 height 19
click at [111, 31] on icon "close" at bounding box center [113, 33] width 4 height 4
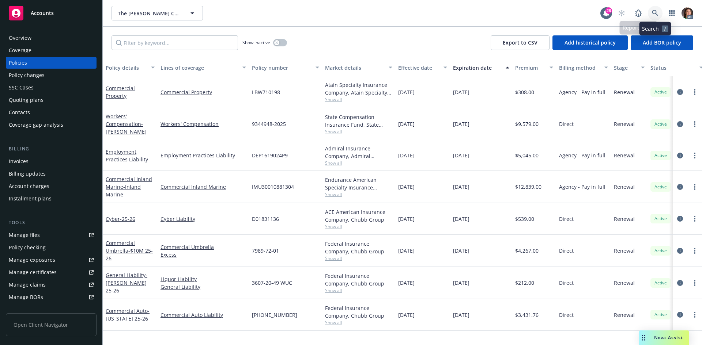
click at [655, 16] on icon at bounding box center [654, 13] width 7 height 7
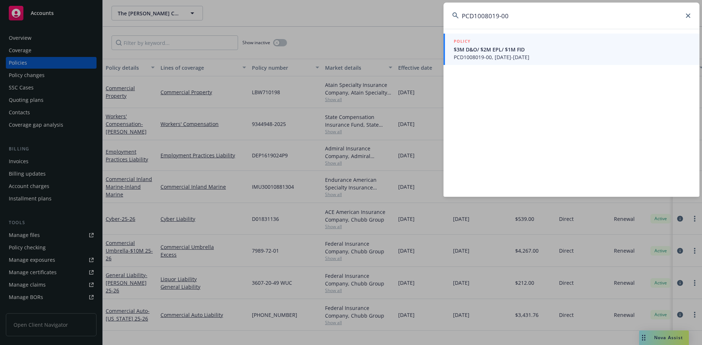
type input "PCD1008019-00"
click at [521, 43] on div "POLICY" at bounding box center [571, 42] width 237 height 8
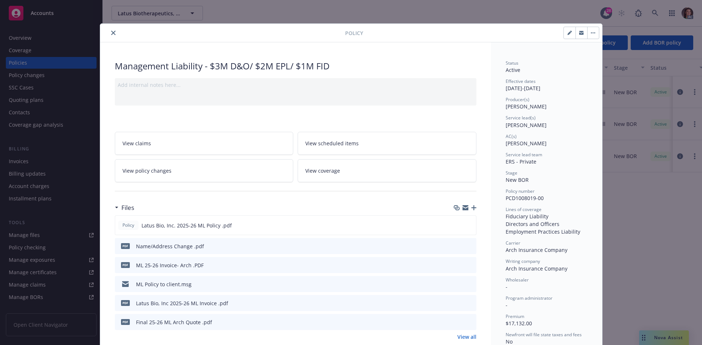
click at [467, 265] on icon "preview file" at bounding box center [469, 264] width 7 height 5
click at [105, 34] on div at bounding box center [224, 32] width 242 height 9
click at [111, 34] on icon "close" at bounding box center [113, 33] width 4 height 4
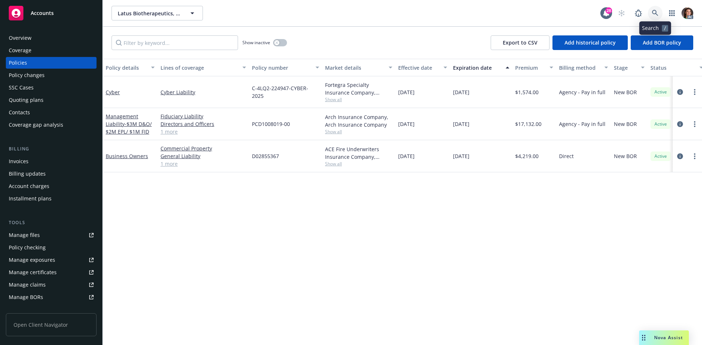
click at [650, 13] on link at bounding box center [654, 13] width 15 height 15
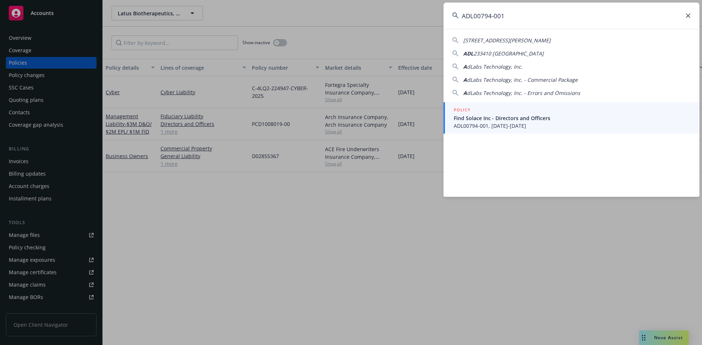
type input "ADL00794-001"
click at [495, 117] on span "Find Solace Inc - Directors and Officers" at bounding box center [571, 118] width 237 height 8
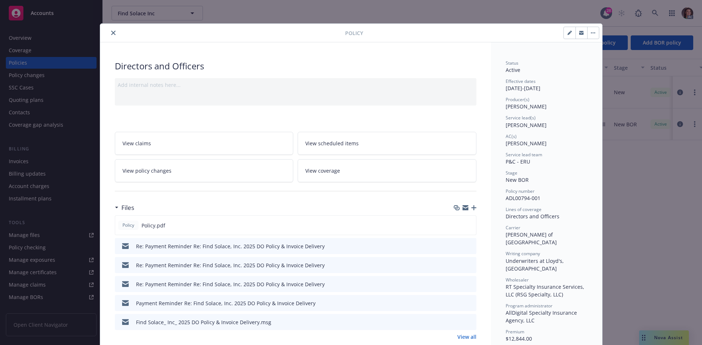
click at [460, 334] on link "View all" at bounding box center [466, 337] width 19 height 8
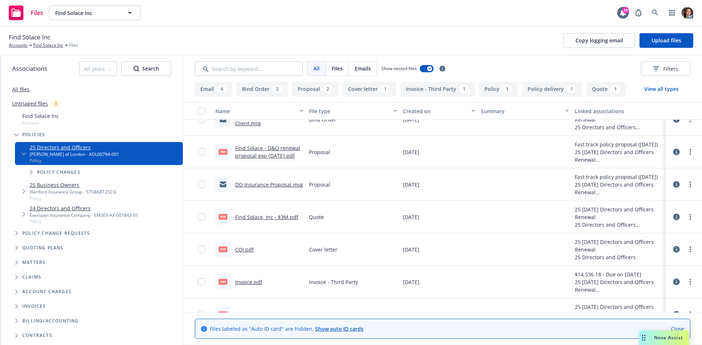
scroll to position [228, 0]
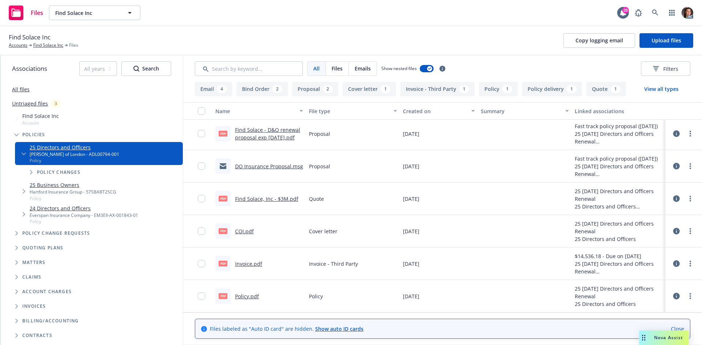
click at [254, 261] on link "Invoice.pdf" at bounding box center [248, 264] width 27 height 7
click at [649, 12] on link at bounding box center [654, 12] width 15 height 15
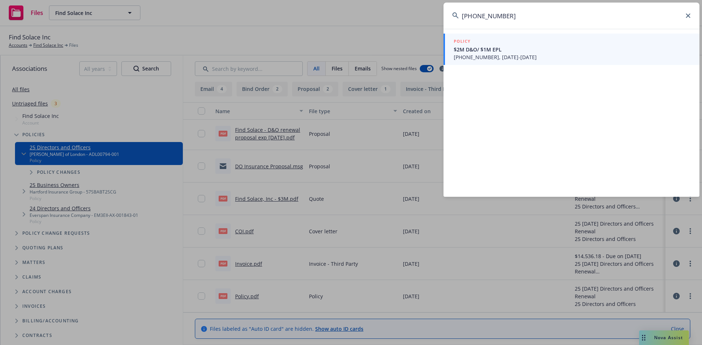
type input "[PHONE_NUMBER]"
click at [484, 54] on span "01-309-10-22, 09/08/2025-09/08/2026" at bounding box center [571, 57] width 237 height 8
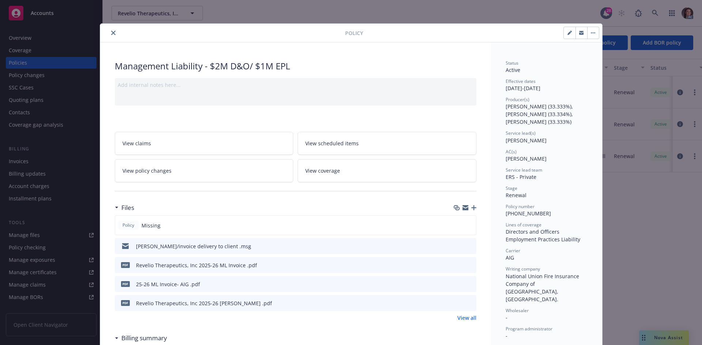
click at [469, 284] on button "preview file" at bounding box center [469, 284] width 8 height 7
click at [111, 31] on icon "close" at bounding box center [113, 33] width 4 height 4
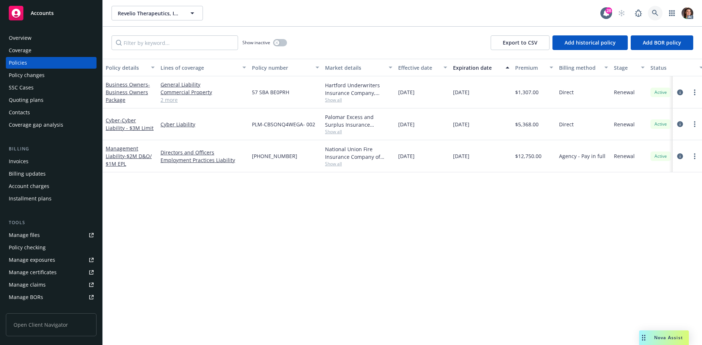
click at [651, 11] on icon at bounding box center [654, 13] width 7 height 7
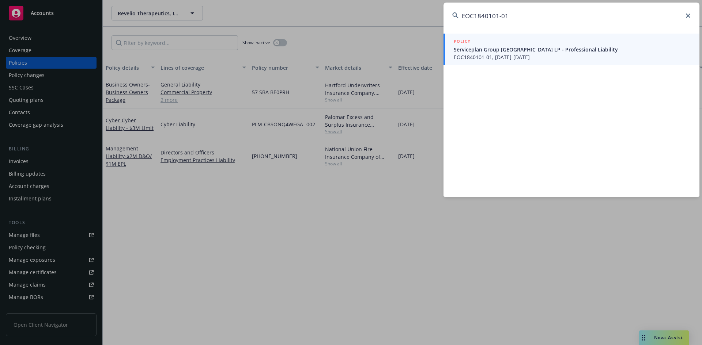
type input "EOC1840101-01"
click at [495, 63] on link "POLICY Serviceplan Group North America LP - Professional Liability EOC1840101-0…" at bounding box center [571, 49] width 256 height 31
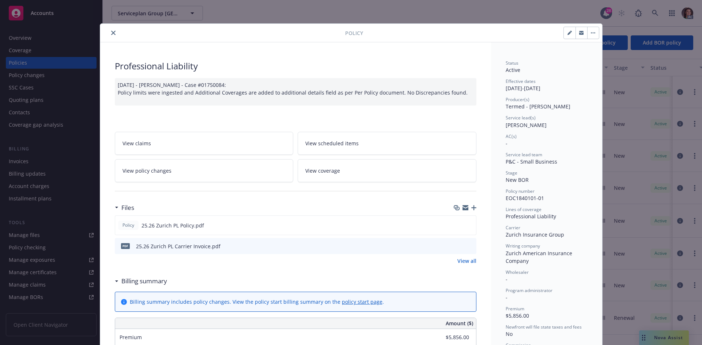
click at [466, 243] on icon "preview file" at bounding box center [469, 245] width 7 height 5
click at [111, 31] on icon "close" at bounding box center [113, 33] width 4 height 4
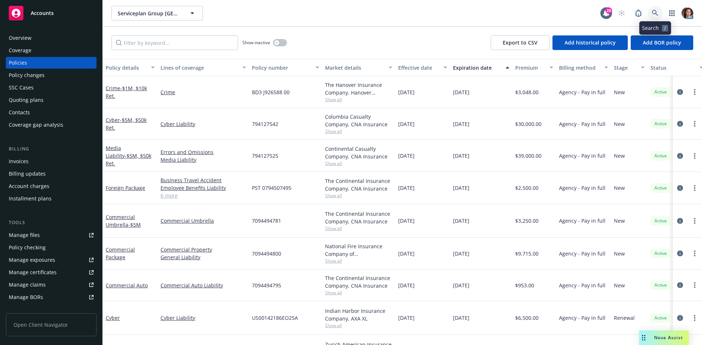
click at [655, 9] on link at bounding box center [654, 13] width 15 height 15
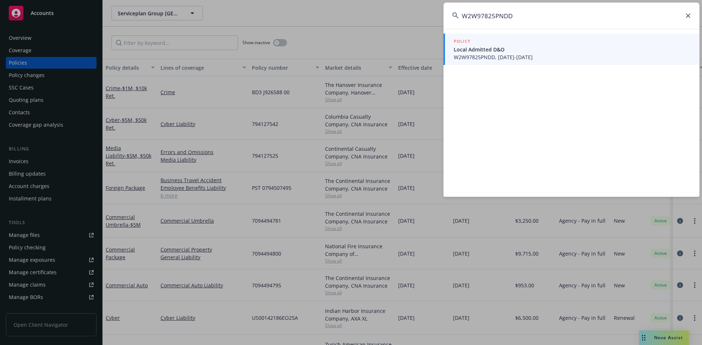
type input "W2W97825PNDD"
click at [589, 45] on div "POLICY" at bounding box center [571, 42] width 237 height 8
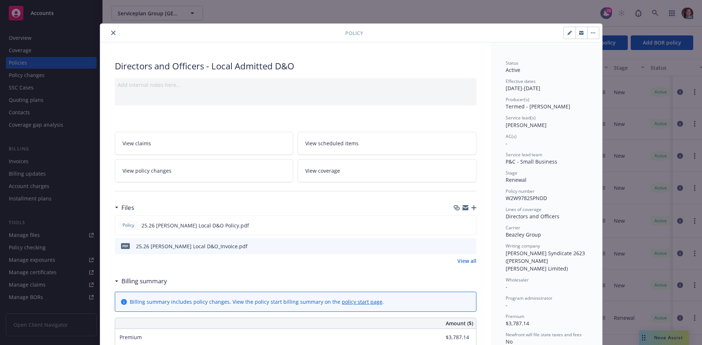
click at [466, 244] on icon "preview file" at bounding box center [469, 245] width 7 height 5
click at [109, 32] on button "close" at bounding box center [113, 32] width 9 height 9
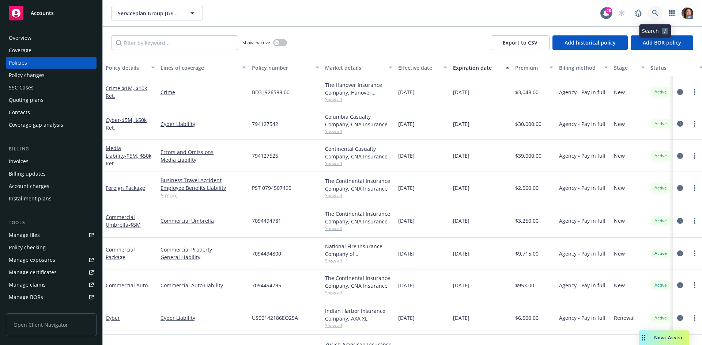
click at [653, 10] on icon at bounding box center [654, 13] width 6 height 6
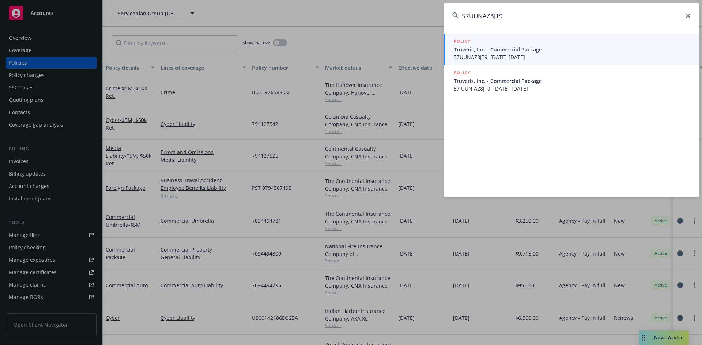
type input "57UUNAZ8JT9"
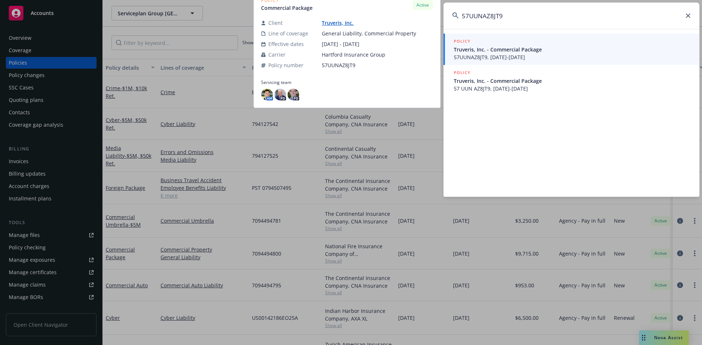
click at [469, 53] on span "Truveris, Inc. - Commercial Package" at bounding box center [571, 50] width 237 height 8
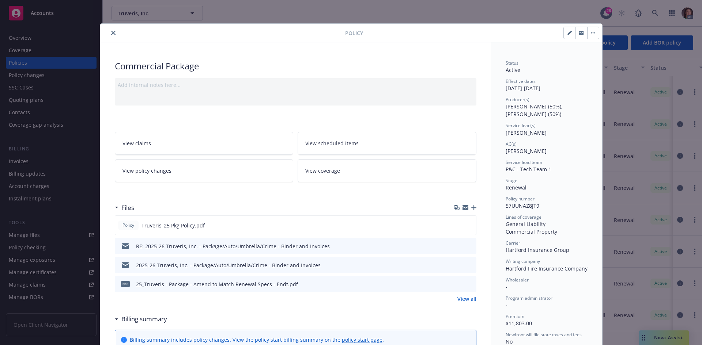
click at [109, 28] on button "close" at bounding box center [113, 32] width 9 height 9
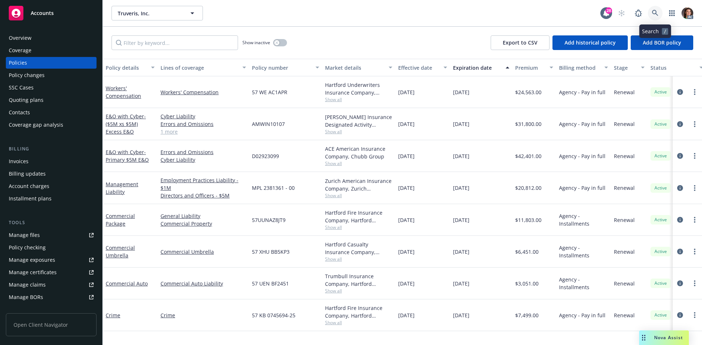
click at [654, 12] on icon at bounding box center [654, 13] width 7 height 7
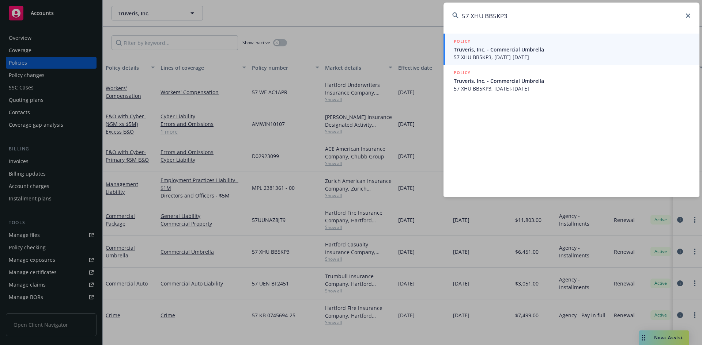
type input "57 XHU BB5KP3"
drag, startPoint x: 477, startPoint y: 50, endPoint x: 474, endPoint y: 47, distance: 5.2
click at [477, 50] on span "Truveris, Inc. - Commercial Umbrella" at bounding box center [571, 50] width 237 height 8
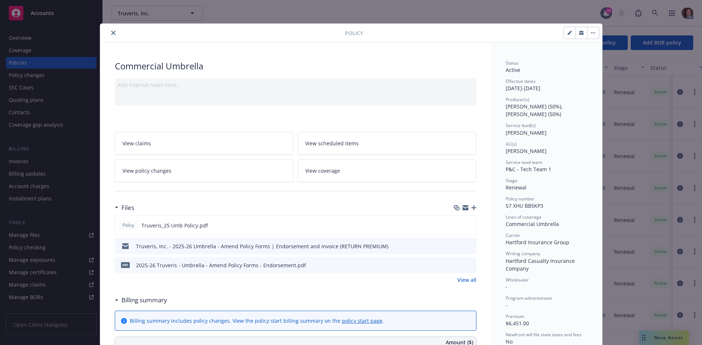
click at [111, 31] on icon "close" at bounding box center [113, 33] width 4 height 4
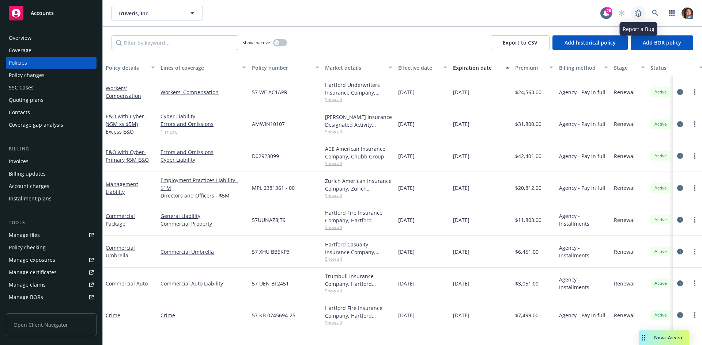
click at [638, 9] on icon at bounding box center [638, 13] width 9 height 9
click at [660, 11] on link at bounding box center [654, 13] width 15 height 15
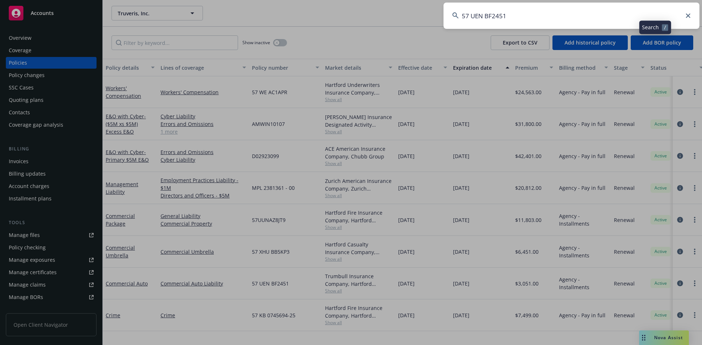
type input "57 UEN BF2451"
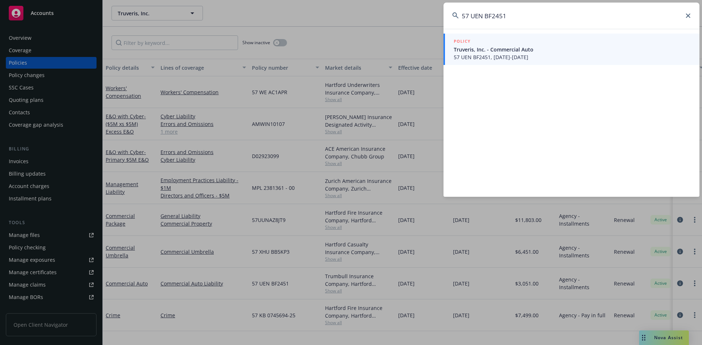
click at [476, 57] on span "57 UEN BF2451, 04/01/2025-04/01/2026" at bounding box center [571, 57] width 237 height 8
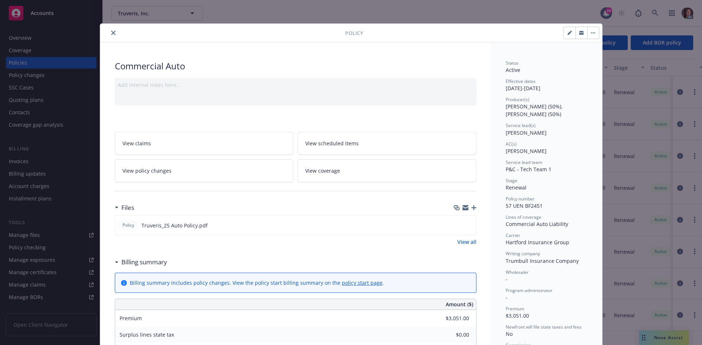
drag, startPoint x: 113, startPoint y: 34, endPoint x: 118, endPoint y: 33, distance: 5.2
click at [113, 34] on button "close" at bounding box center [113, 32] width 9 height 9
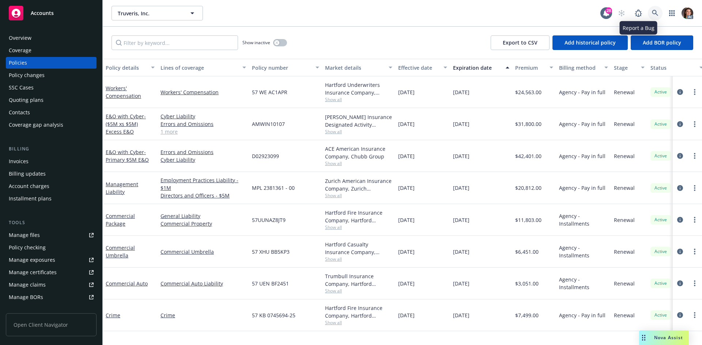
click at [652, 13] on icon at bounding box center [654, 13] width 6 height 6
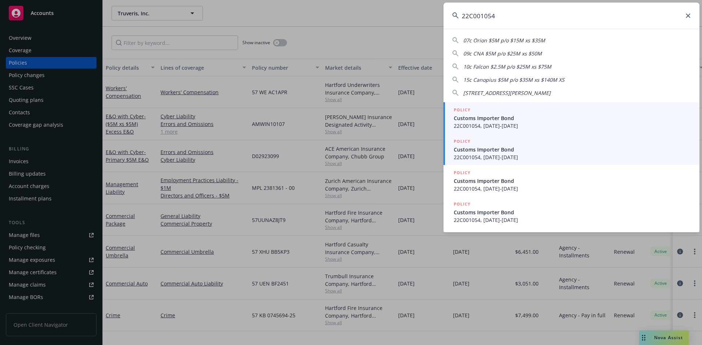
type input "22C001054"
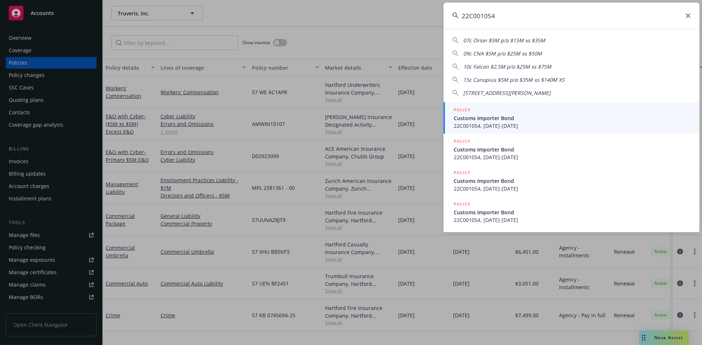
click at [486, 150] on span "Customs Importer Bond" at bounding box center [571, 150] width 237 height 8
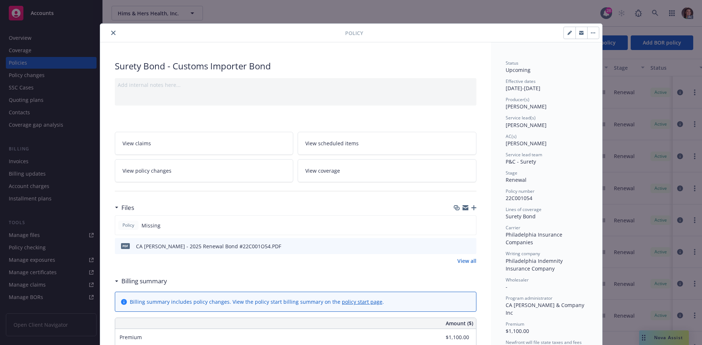
click at [463, 246] on div at bounding box center [464, 247] width 18 height 8
click at [466, 246] on icon "preview file" at bounding box center [469, 245] width 7 height 5
click at [109, 29] on button "close" at bounding box center [113, 32] width 9 height 9
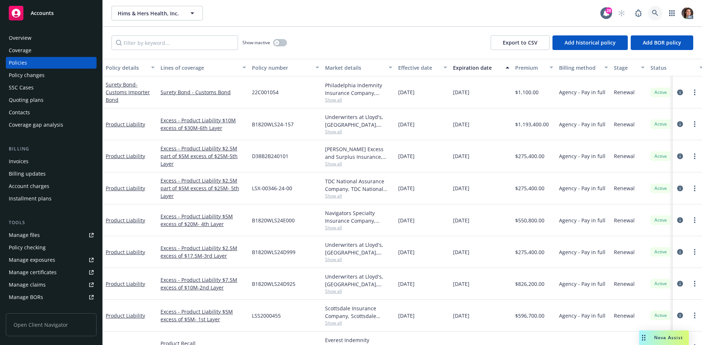
click at [655, 12] on icon at bounding box center [654, 13] width 6 height 6
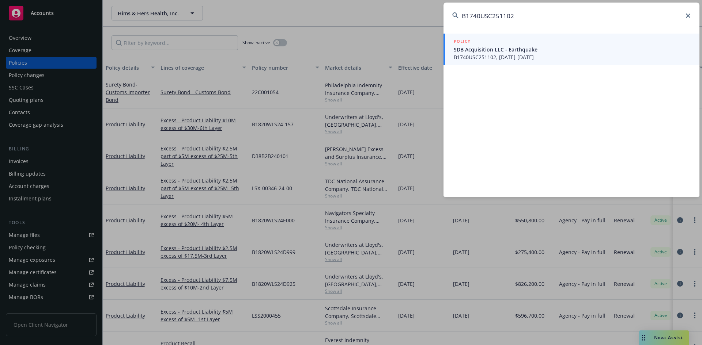
type input "B1740USC251102"
click at [547, 41] on div "POLICY" at bounding box center [571, 42] width 237 height 8
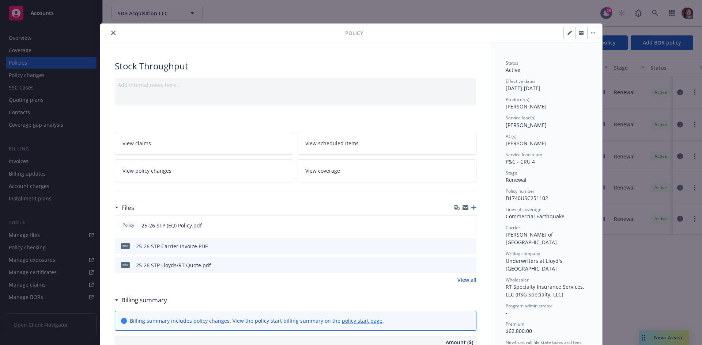
click at [466, 245] on icon "preview file" at bounding box center [469, 245] width 7 height 5
click at [109, 29] on button "close" at bounding box center [113, 32] width 9 height 9
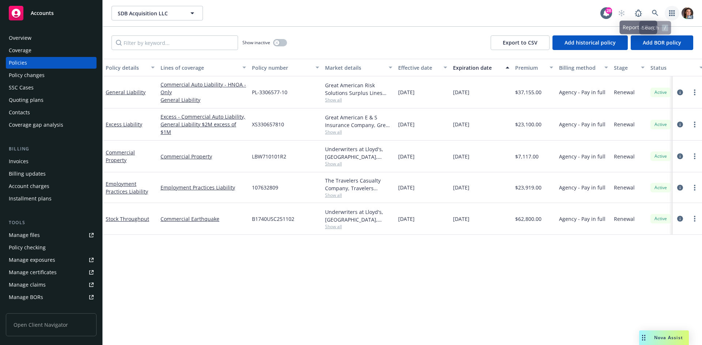
click at [666, 12] on link "button" at bounding box center [671, 13] width 15 height 15
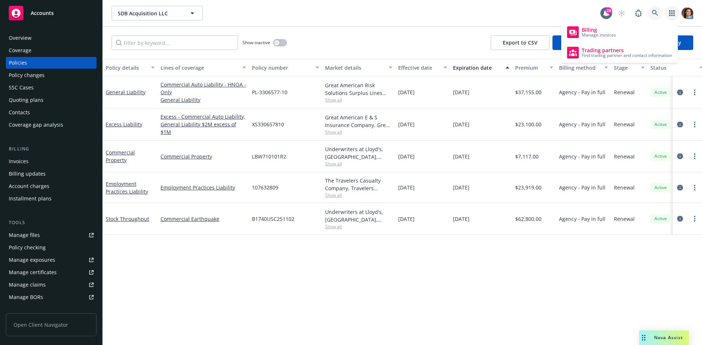
click at [658, 12] on icon at bounding box center [654, 13] width 7 height 7
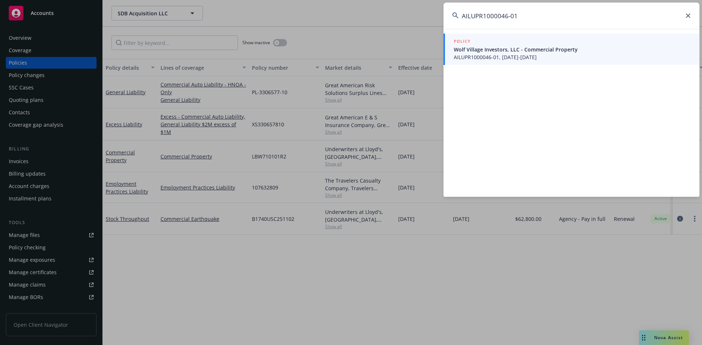
type input "AILUPR1000046-01"
click at [517, 52] on span "Wolf Village Investors, LLC - Commercial Property" at bounding box center [571, 50] width 237 height 8
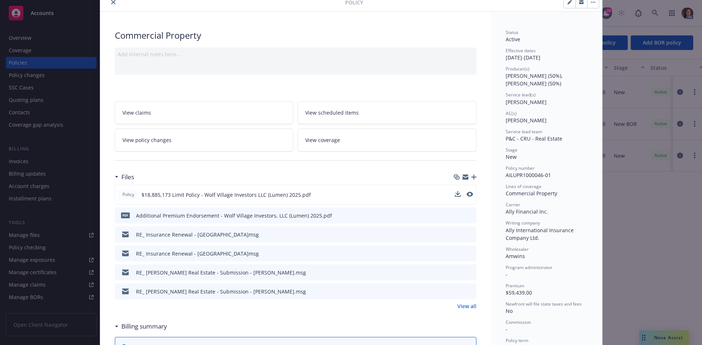
scroll to position [73, 0]
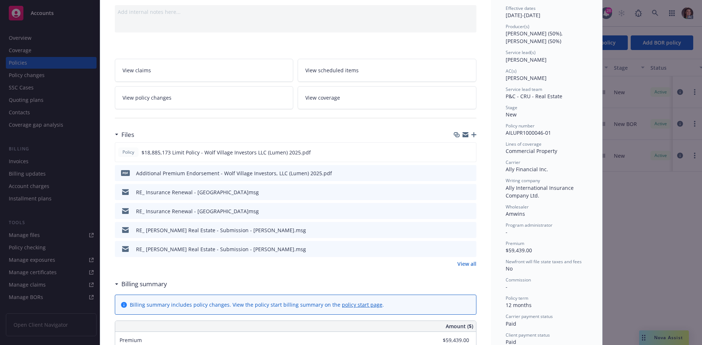
click at [466, 265] on link "View all" at bounding box center [466, 264] width 19 height 8
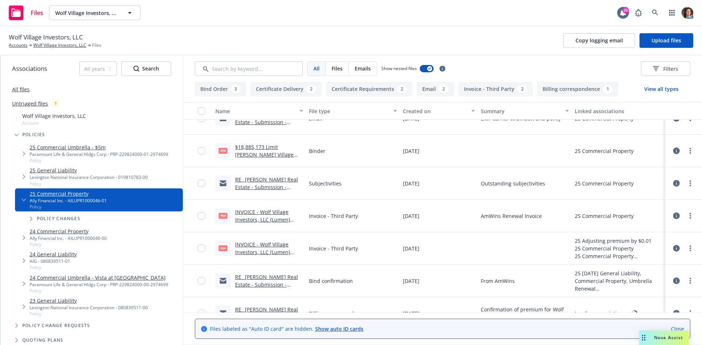
scroll to position [438, 0]
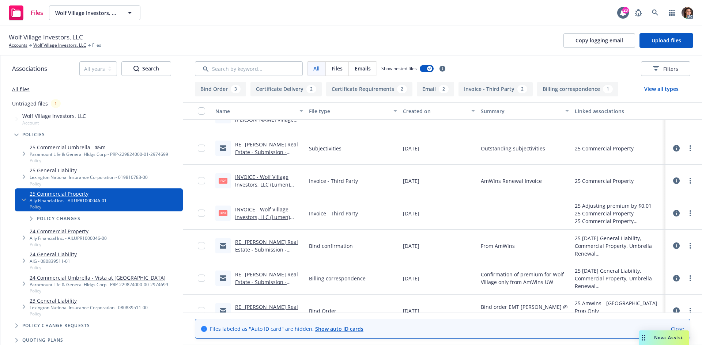
click at [273, 178] on link "INVOICE - Wolf Village Investors, LLC (Lumen) 2025.Pdf" at bounding box center [262, 185] width 55 height 22
click at [284, 211] on link "INVOICE - Wolf Village Investors, LLC (Lumen) 2025.Pdf" at bounding box center [262, 217] width 55 height 22
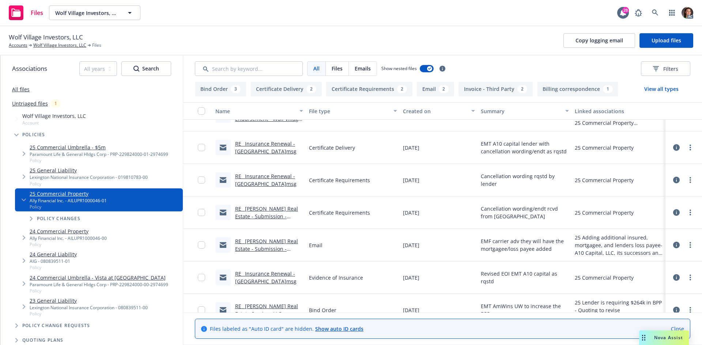
scroll to position [0, 0]
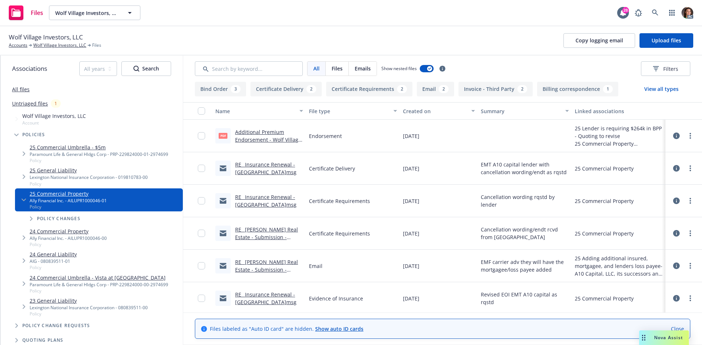
click at [265, 143] on link "Additional Premium Endorsement - Wolf Village Investors, LLC (Lumen) 2025.pdf" at bounding box center [268, 144] width 66 height 30
click at [652, 12] on icon at bounding box center [654, 12] width 6 height 6
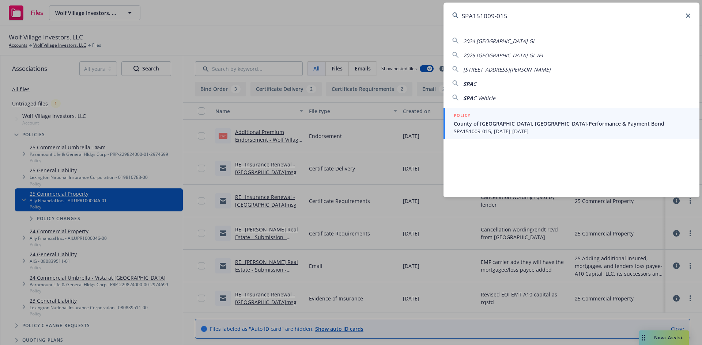
type input "SPA151009-015"
click at [517, 131] on span "SPA151009-015, [DATE]-[DATE]" at bounding box center [571, 132] width 237 height 8
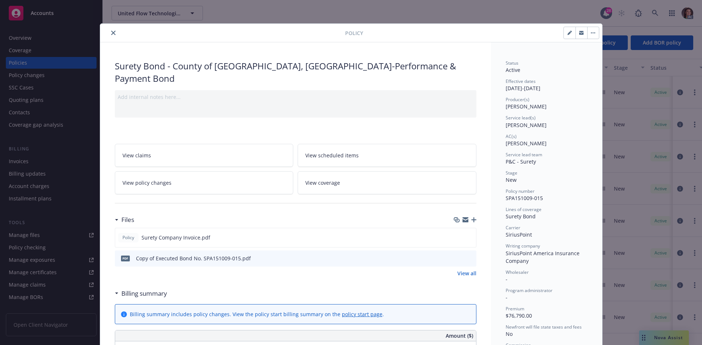
click at [471, 251] on div "pdf Copy of Executed Bond No. SPA151009-015.pdf" at bounding box center [295, 259] width 361 height 16
click at [469, 255] on icon "preview file" at bounding box center [469, 257] width 7 height 5
click at [111, 34] on icon "close" at bounding box center [113, 33] width 4 height 4
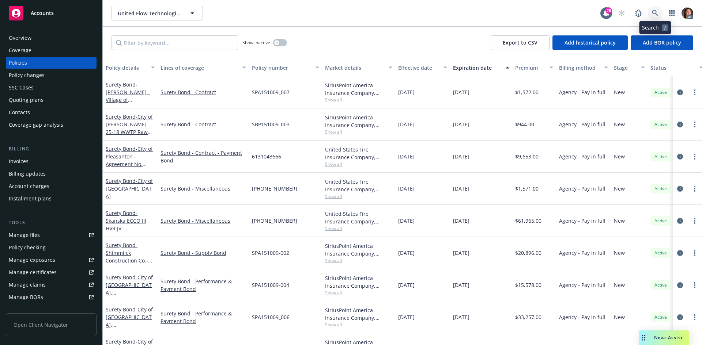
click at [655, 9] on link at bounding box center [654, 13] width 15 height 15
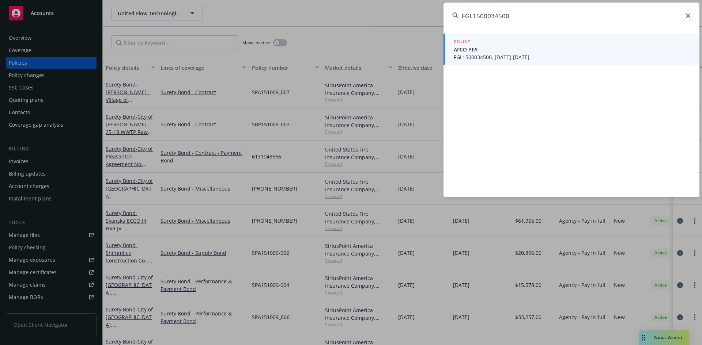
type input "FGL1500034500"
drag, startPoint x: 525, startPoint y: 52, endPoint x: 500, endPoint y: 47, distance: 24.9
click at [500, 47] on span "AFCO PFA" at bounding box center [571, 50] width 237 height 8
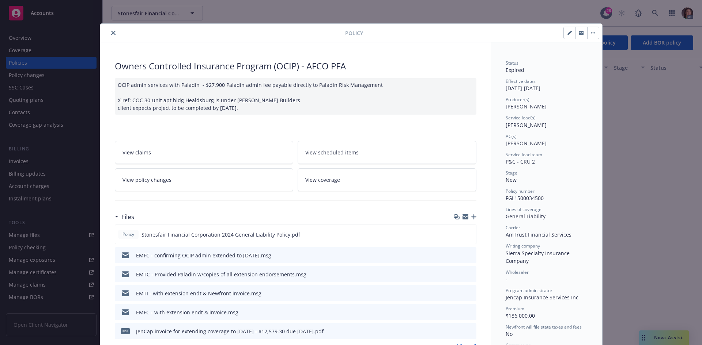
scroll to position [110, 0]
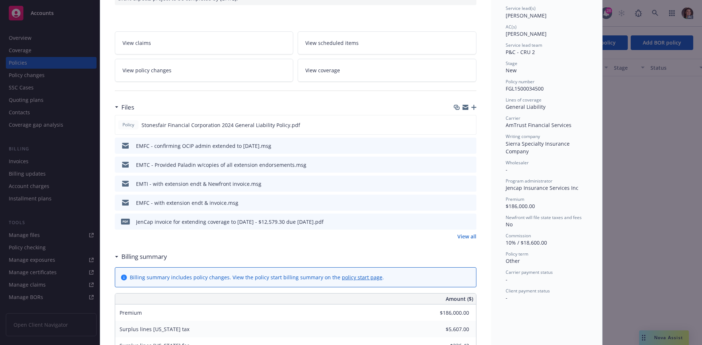
click at [468, 220] on icon "preview file" at bounding box center [469, 221] width 7 height 5
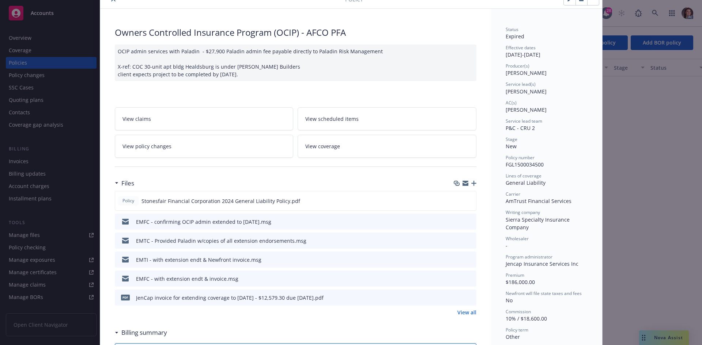
scroll to position [0, 0]
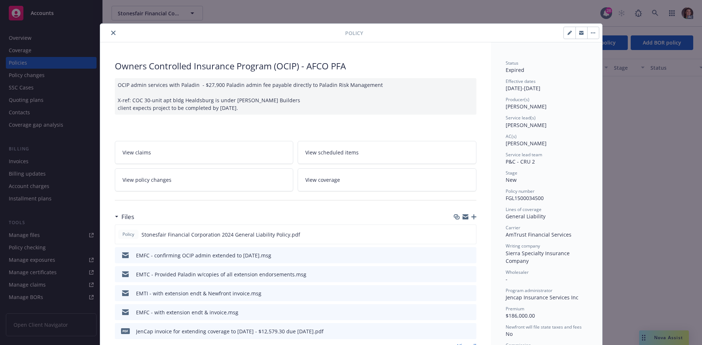
click at [111, 34] on icon "close" at bounding box center [113, 33] width 4 height 4
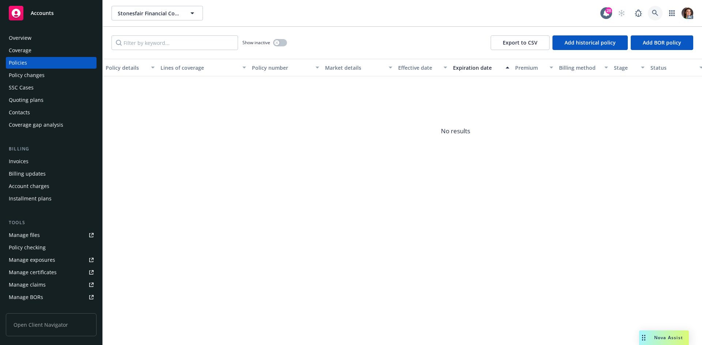
click at [656, 13] on icon at bounding box center [654, 13] width 7 height 7
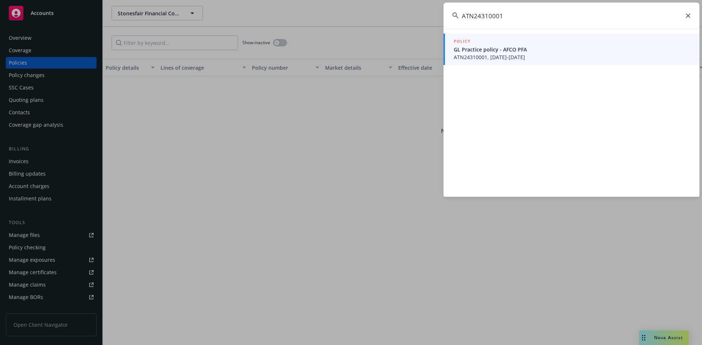
type input "ATN24310001"
click at [496, 42] on div "POLICY" at bounding box center [571, 42] width 237 height 8
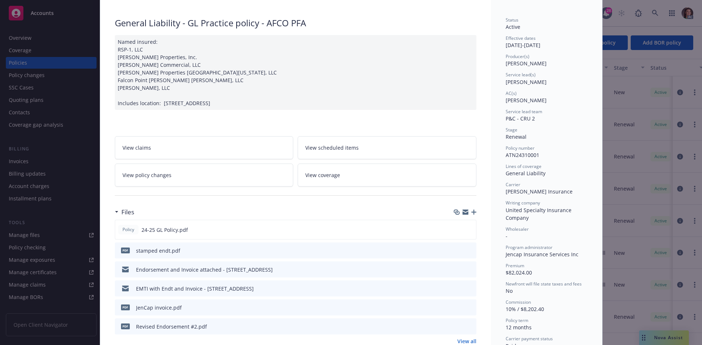
scroll to position [146, 0]
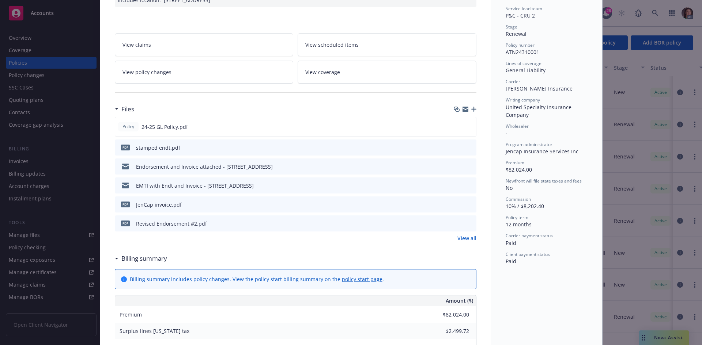
click at [466, 203] on icon "preview file" at bounding box center [469, 204] width 7 height 5
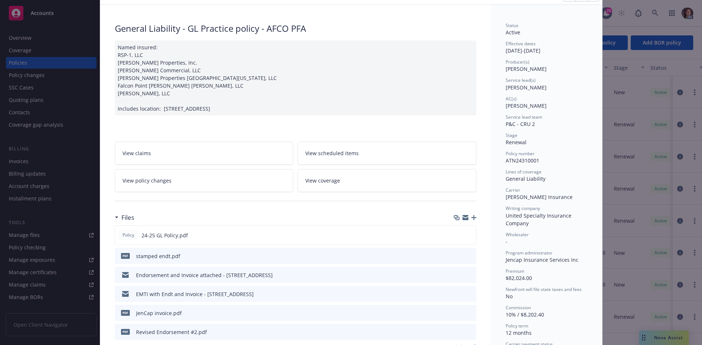
scroll to position [0, 0]
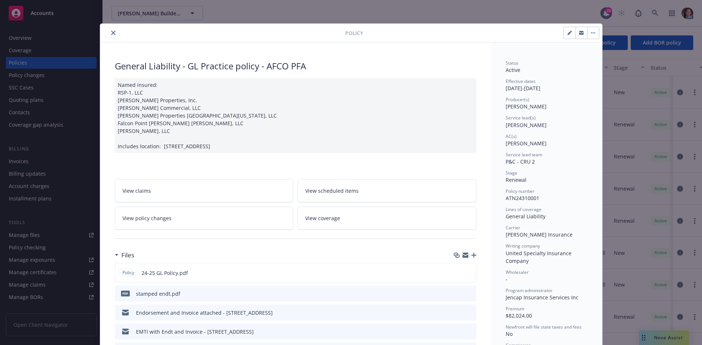
click at [110, 35] on button "close" at bounding box center [113, 32] width 9 height 9
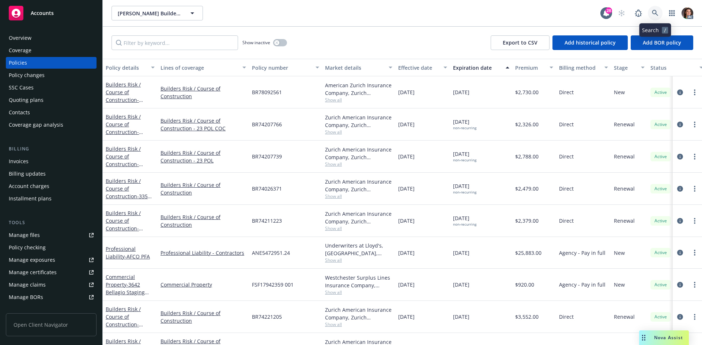
click at [652, 12] on icon at bounding box center [654, 13] width 6 height 6
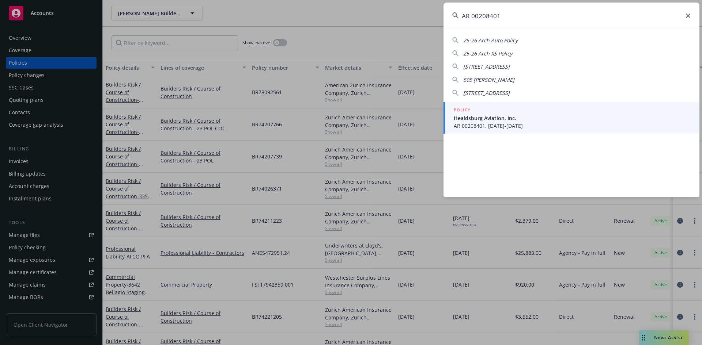
type input "AR 00208401"
click at [480, 111] on div "POLICY" at bounding box center [571, 110] width 237 height 8
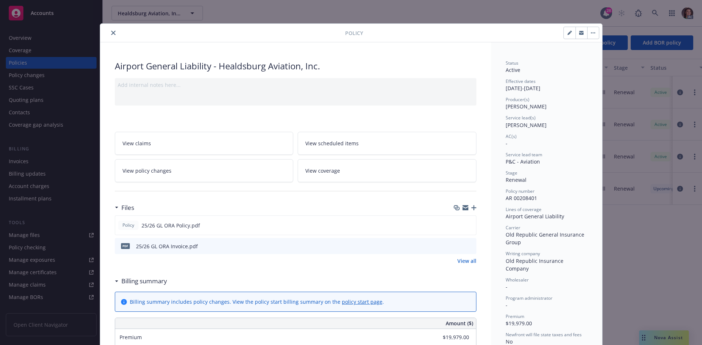
click at [467, 243] on button at bounding box center [470, 247] width 7 height 8
click at [466, 244] on icon "preview file" at bounding box center [469, 245] width 7 height 5
click at [110, 35] on button "close" at bounding box center [113, 32] width 9 height 9
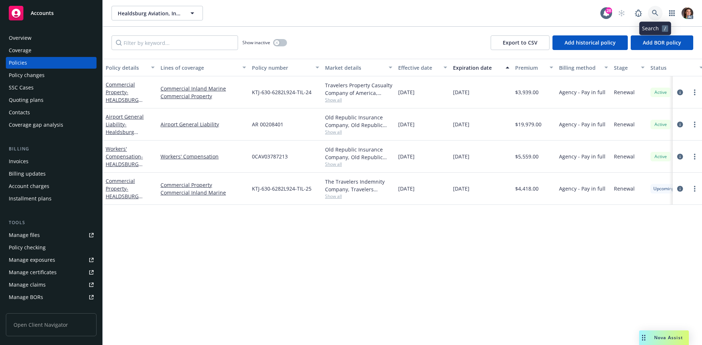
click at [653, 11] on icon at bounding box center [654, 13] width 6 height 6
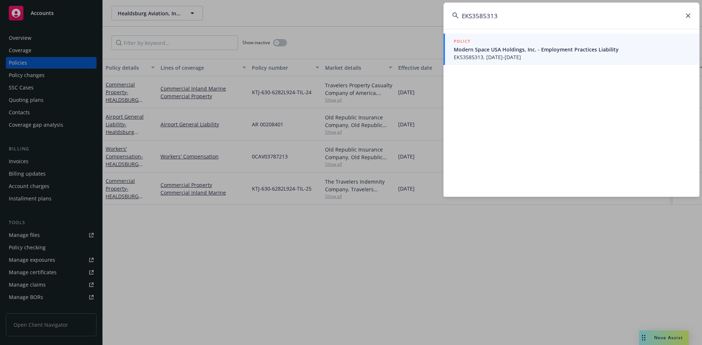
type input "EKS3585313"
click at [474, 50] on span "Modern Space USA Holdings, Inc. - Employment Practices Liability" at bounding box center [571, 50] width 237 height 8
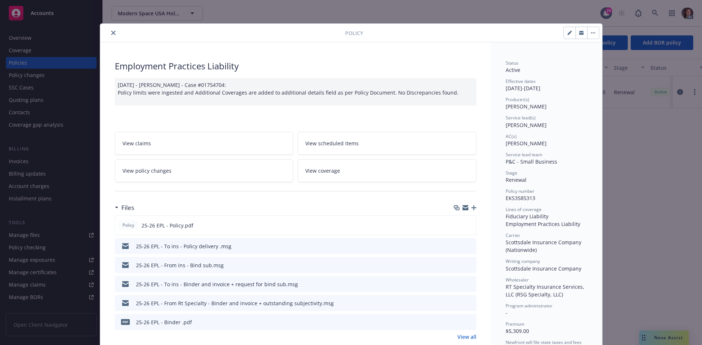
click at [465, 336] on link "View all" at bounding box center [466, 337] width 19 height 8
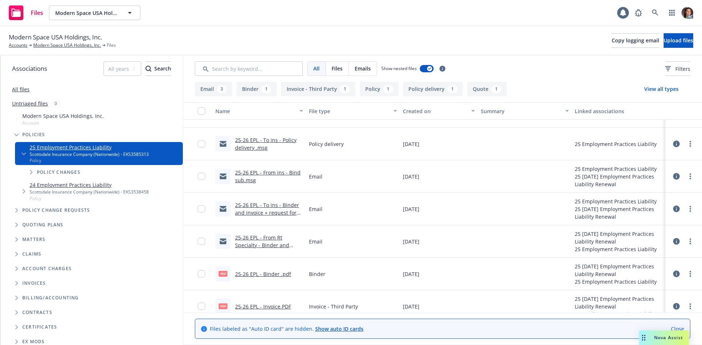
scroll to position [67, 0]
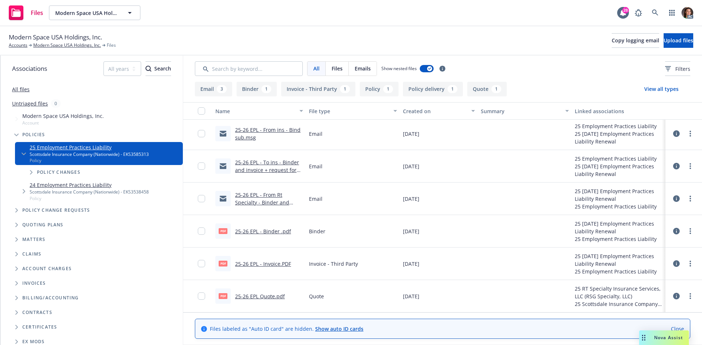
click at [274, 265] on link "25-26 EPL - Invoice.PDF" at bounding box center [263, 264] width 56 height 7
drag, startPoint x: 647, startPoint y: 11, endPoint x: 651, endPoint y: 10, distance: 4.4
click at [649, 10] on div "AC" at bounding box center [662, 12] width 62 height 15
click at [652, 10] on icon at bounding box center [654, 12] width 7 height 7
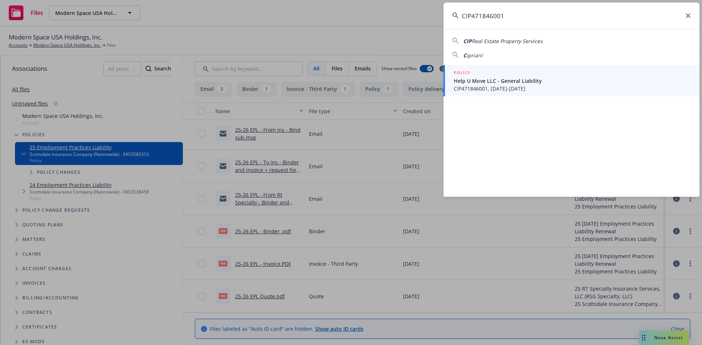
type input "CIP471846001"
click at [480, 69] on div "POLICY" at bounding box center [571, 73] width 237 height 8
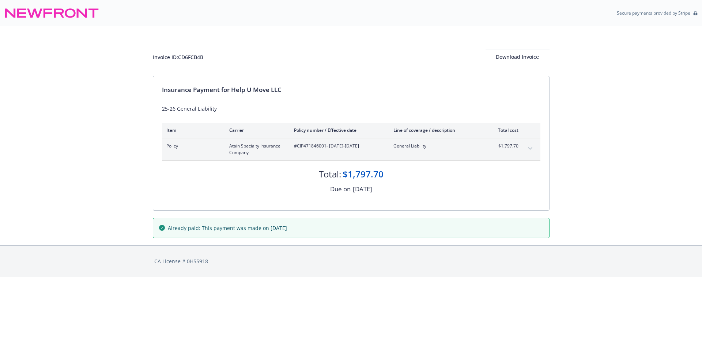
click at [311, 145] on span "#CIP471846001 - [DATE]-[DATE]" at bounding box center [338, 146] width 88 height 7
copy span "CIP471846001"
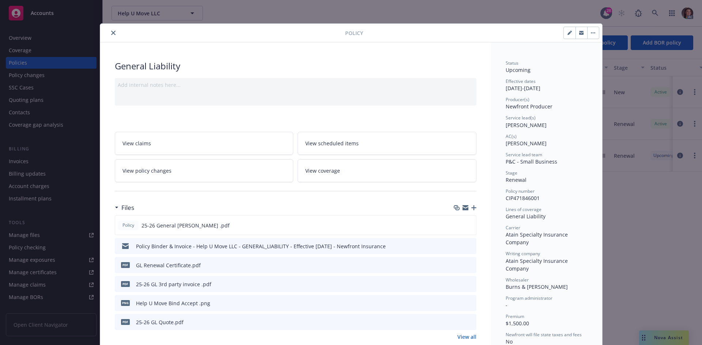
click at [467, 284] on icon "preview file" at bounding box center [469, 283] width 7 height 5
click at [111, 36] on button "close" at bounding box center [113, 32] width 9 height 9
click at [653, 15] on div "Policy General Liability Add internal notes here... View claims View scheduled …" at bounding box center [351, 172] width 702 height 345
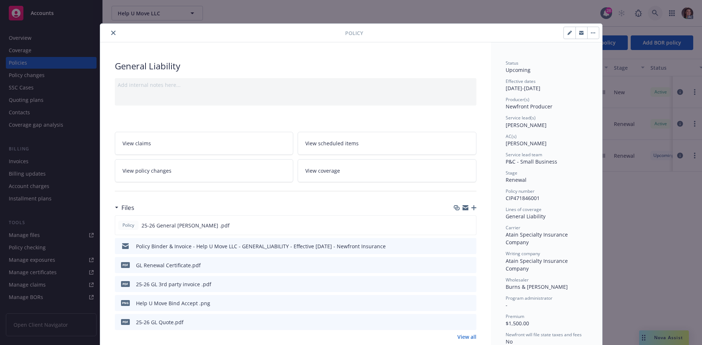
click at [658, 8] on link at bounding box center [654, 13] width 15 height 15
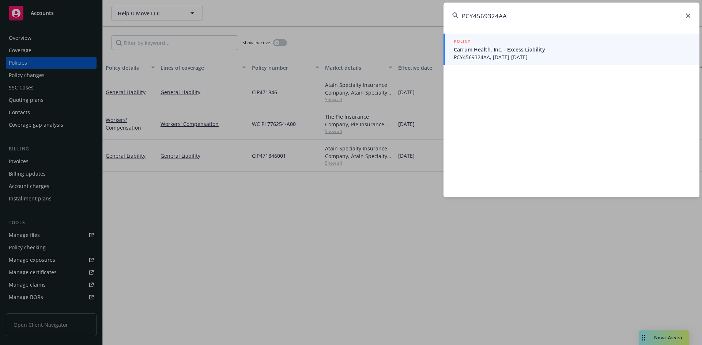
type input "PCY4569324AA"
click at [465, 39] on h5 "POLICY" at bounding box center [461, 41] width 17 height 7
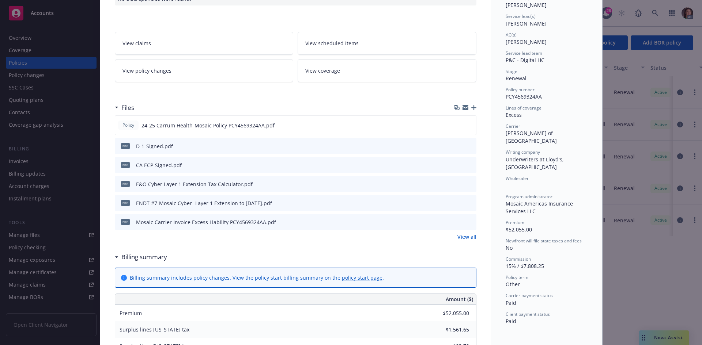
scroll to position [110, 0]
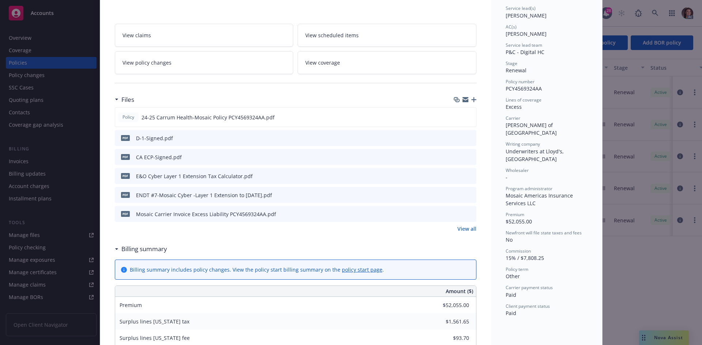
click at [464, 232] on link "View all" at bounding box center [466, 229] width 19 height 8
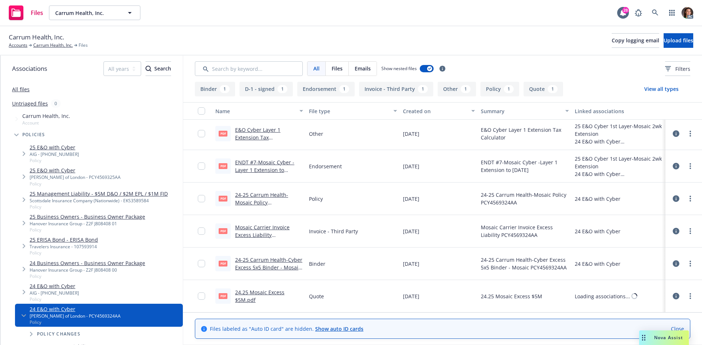
scroll to position [67, 0]
click at [250, 227] on link "Mosaic Carrier Invoice Excess Liability PCY4569324AA.pdf" at bounding box center [262, 235] width 54 height 22
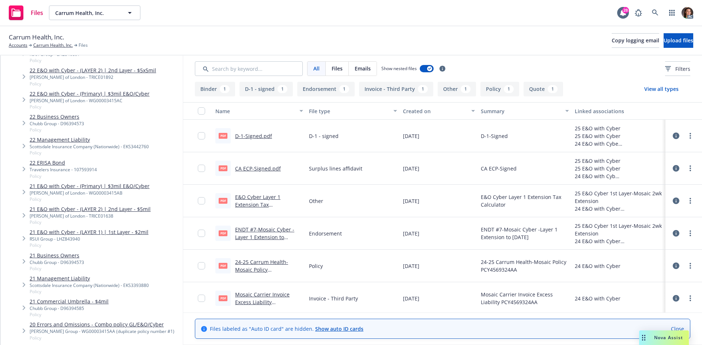
scroll to position [438, 0]
click at [658, 7] on link at bounding box center [654, 12] width 15 height 15
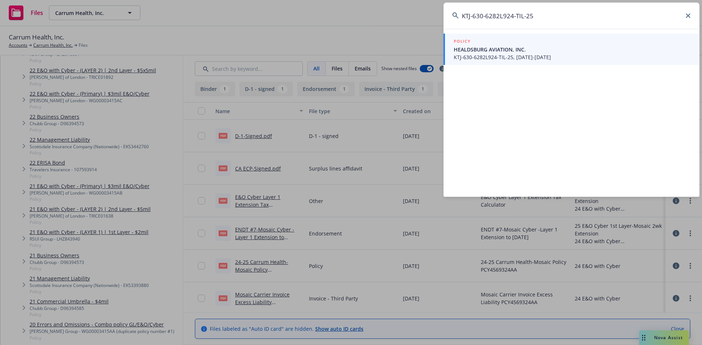
type input "KTJ-630-6282L924-TIL-25"
drag, startPoint x: 467, startPoint y: 52, endPoint x: 471, endPoint y: 56, distance: 5.7
click at [471, 56] on span "KTJ-630-6282L924-TIL-25, [DATE]-[DATE]" at bounding box center [571, 57] width 237 height 8
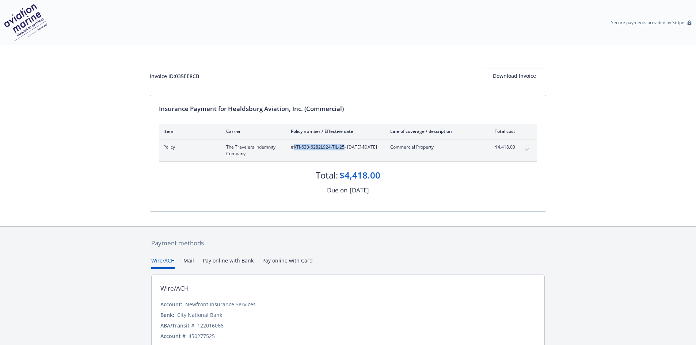
drag, startPoint x: 343, startPoint y: 148, endPoint x: 294, endPoint y: 145, distance: 48.3
click at [294, 145] on span "#KTJ-630-6282L924-TIL-25 - [DATE]-[DATE]" at bounding box center [335, 147] width 88 height 7
copy span "KTJ-630-6282L924-TIL-25"
drag, startPoint x: 229, startPoint y: 108, endPoint x: 367, endPoint y: 109, distance: 137.7
click at [367, 109] on div "Insurance Payment for Healdsburg Aviation, Inc. (Commercial)" at bounding box center [348, 108] width 378 height 9
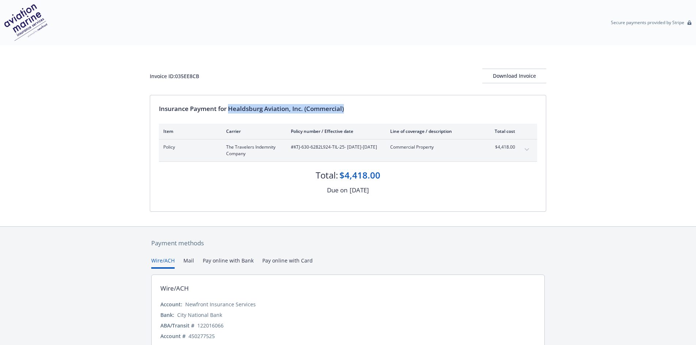
copy div "Healdsburg Aviation, Inc. (Commercial)"
click at [186, 75] on div "Invoice ID: 035EE8CB" at bounding box center [174, 76] width 49 height 8
copy div "035EE8CB"
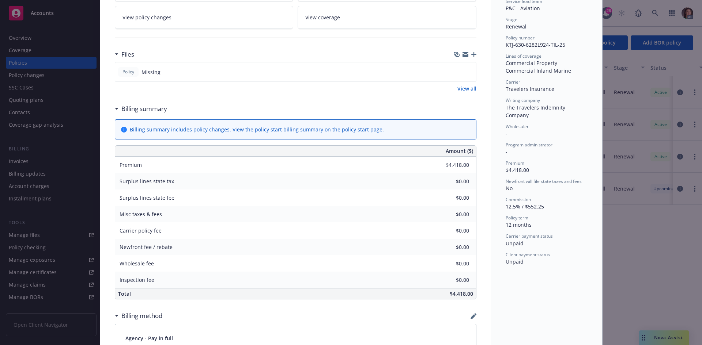
scroll to position [183, 0]
